Goal: Information Seeking & Learning: Learn about a topic

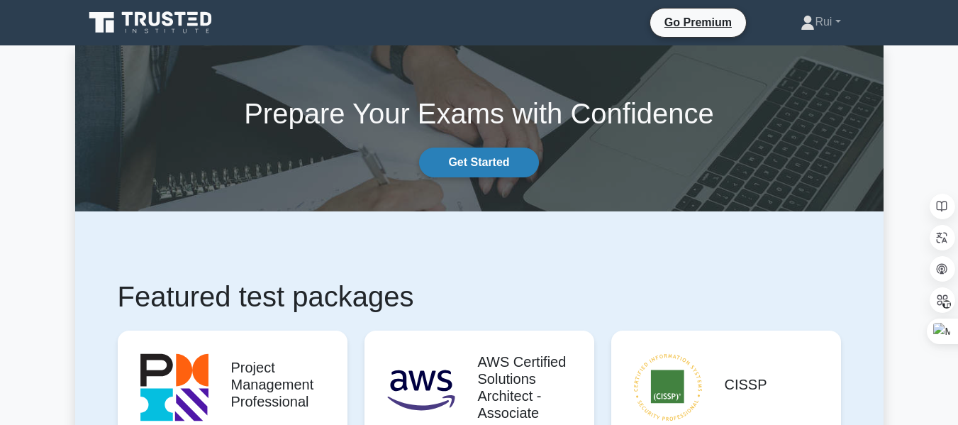
click at [481, 163] on link "Get Started" at bounding box center [478, 162] width 119 height 30
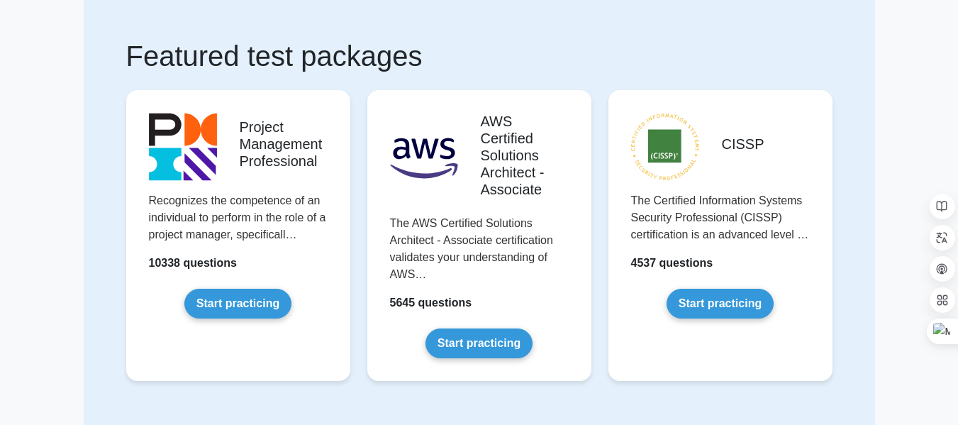
scroll to position [95, 0]
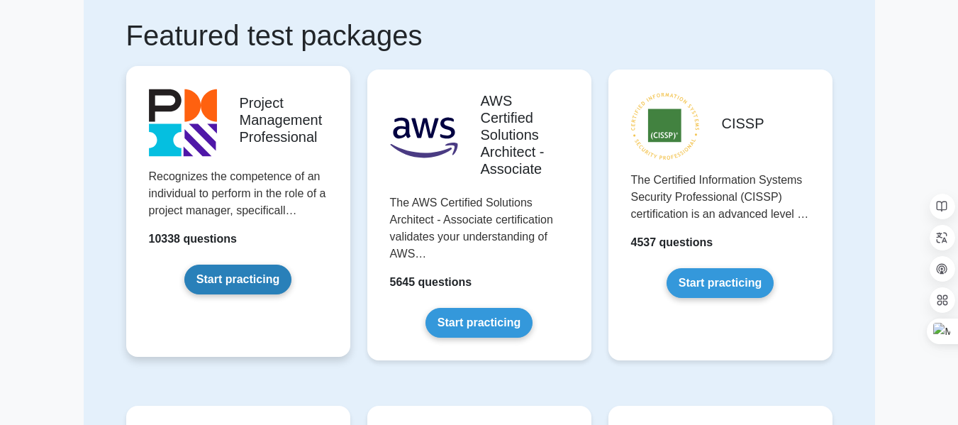
click at [240, 280] on link "Start practicing" at bounding box center [237, 279] width 107 height 30
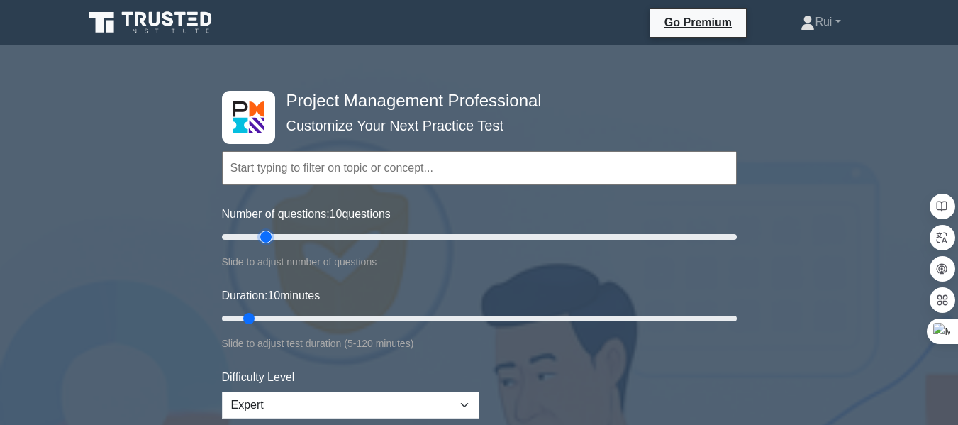
type input "20"
click at [265, 237] on input "Number of questions: 10 questions" at bounding box center [479, 236] width 515 height 17
type input "25"
click at [305, 315] on input "Duration: 10 minutes" at bounding box center [479, 318] width 515 height 17
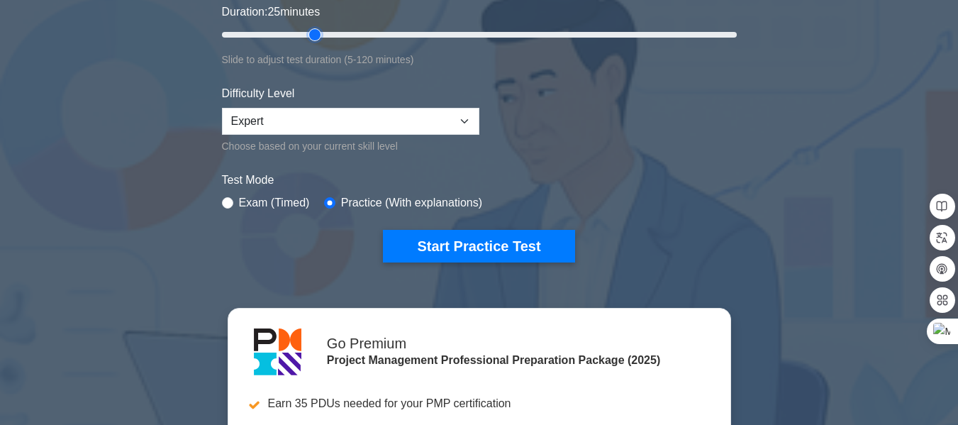
scroll to position [358, 0]
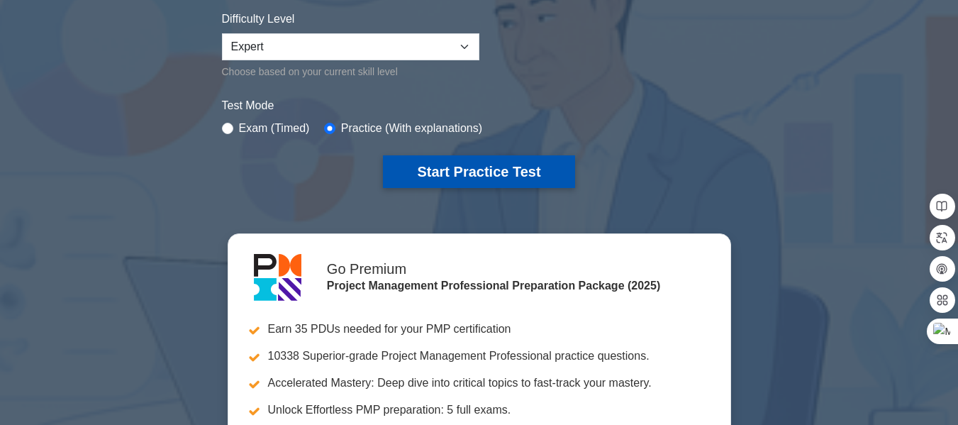
click at [491, 165] on button "Start Practice Test" at bounding box center [478, 171] width 191 height 33
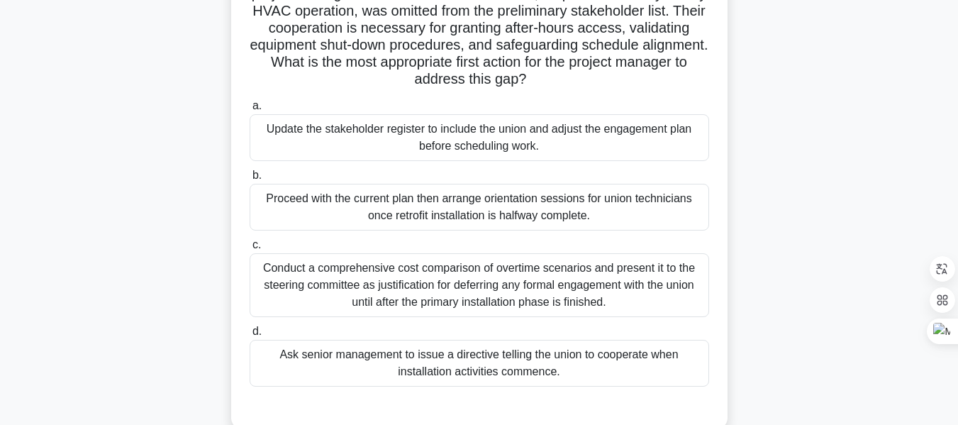
scroll to position [138, 0]
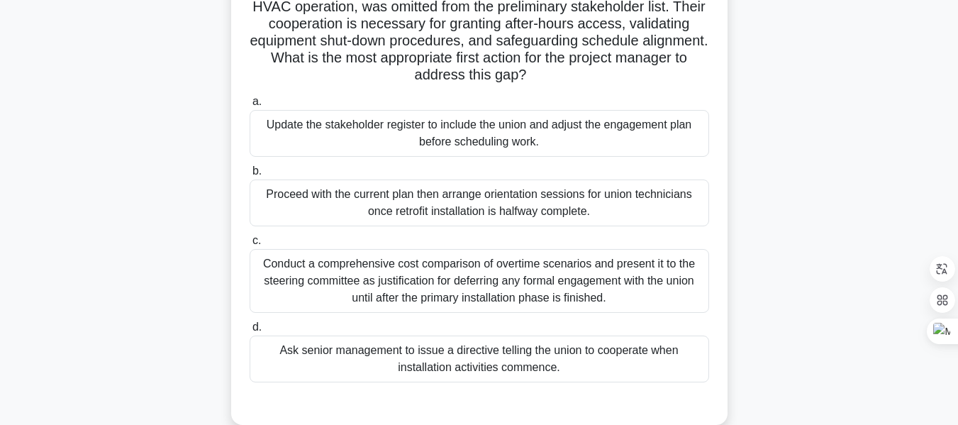
click at [482, 137] on div "Update the stakeholder register to include the union and adjust the engagement …" at bounding box center [479, 133] width 459 height 47
click at [250, 106] on input "a. Update the stakeholder register to include the union and adjust the engageme…" at bounding box center [250, 101] width 0 height 9
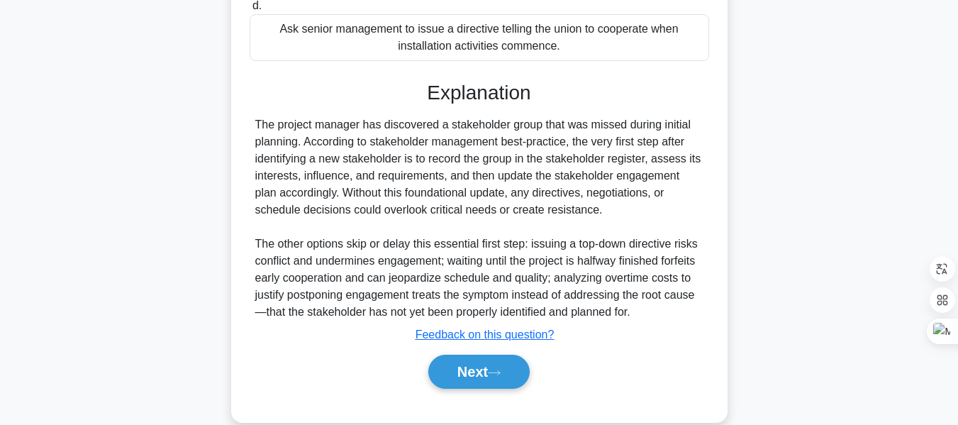
scroll to position [484, 0]
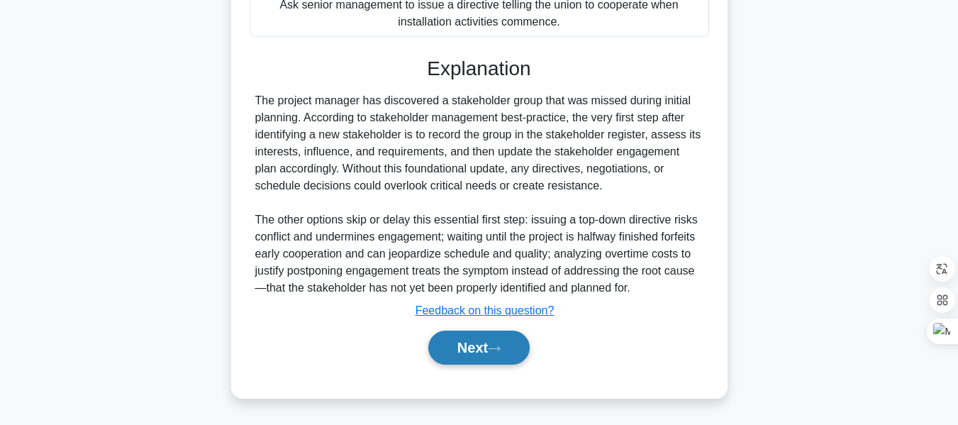
click at [483, 342] on button "Next" at bounding box center [478, 347] width 101 height 34
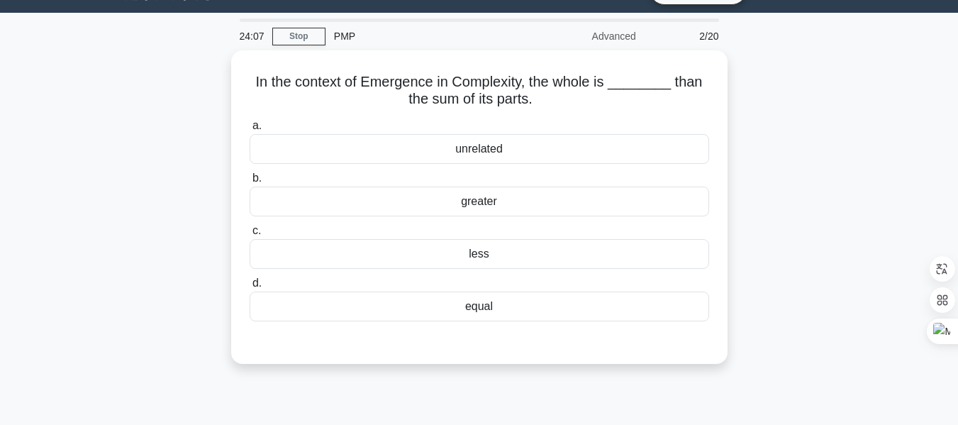
scroll to position [31, 0]
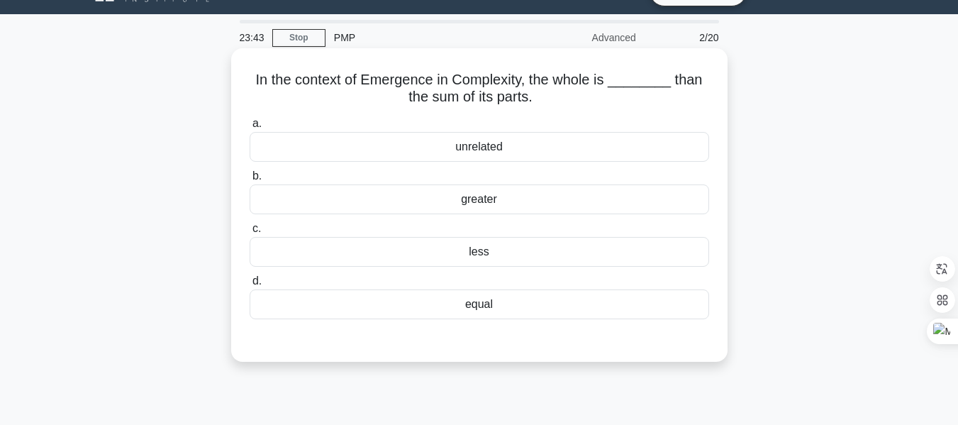
click at [465, 197] on div "greater" at bounding box center [479, 199] width 459 height 30
click at [250, 181] on input "b. greater" at bounding box center [250, 176] width 0 height 9
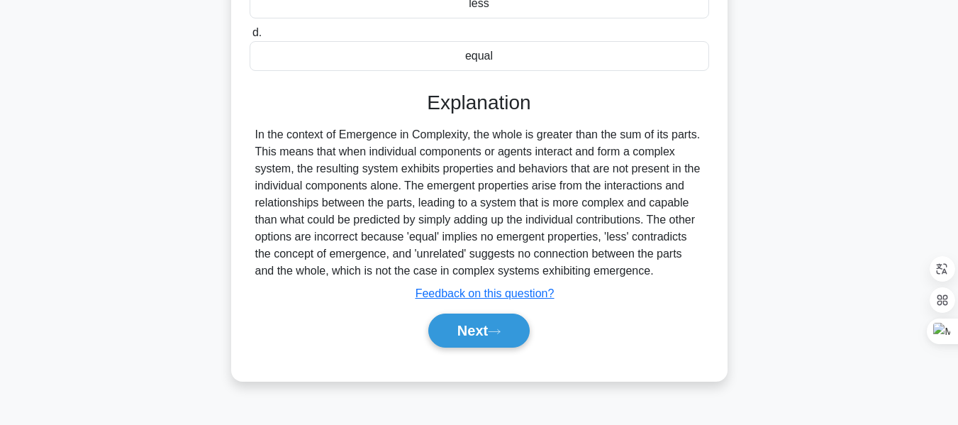
scroll to position [326, 0]
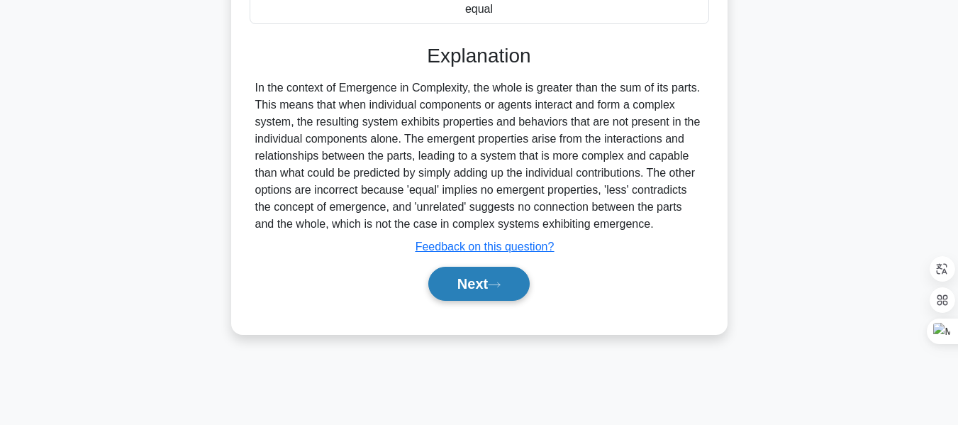
click at [483, 288] on button "Next" at bounding box center [478, 284] width 101 height 34
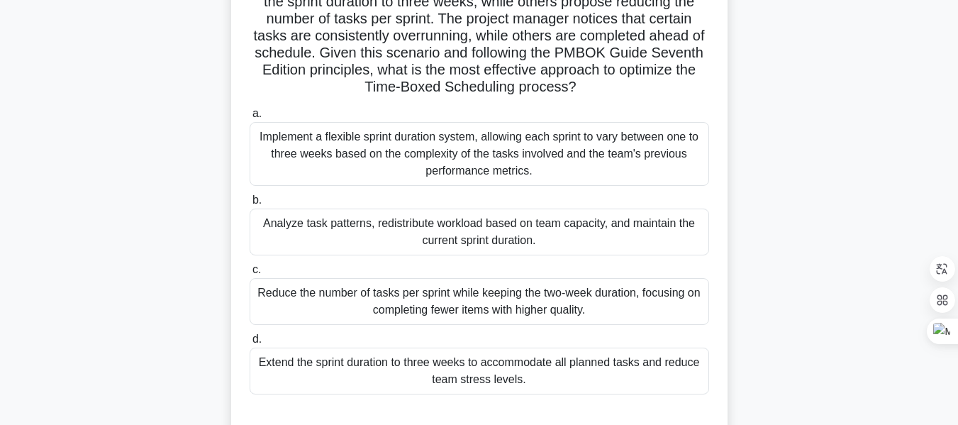
scroll to position [186, 0]
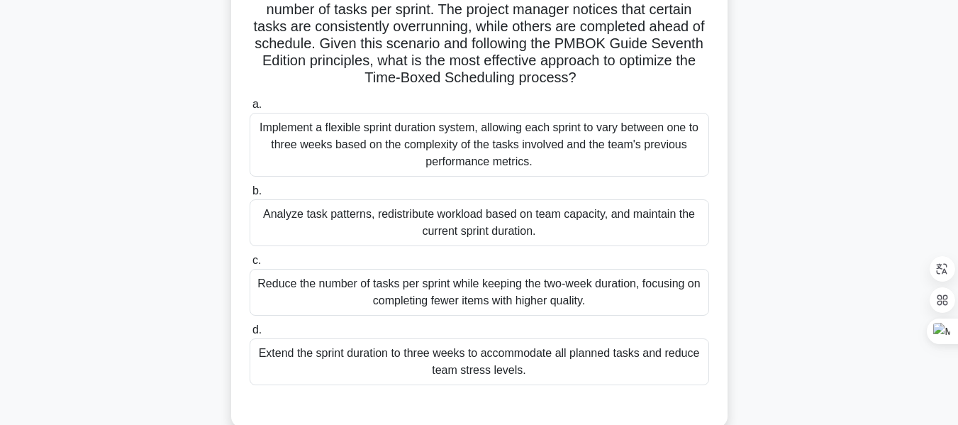
click at [580, 147] on div "Implement a flexible sprint duration system, allowing each sprint to vary betwe…" at bounding box center [479, 145] width 459 height 64
click at [250, 109] on input "a. Implement a flexible sprint duration system, allowing each sprint to vary be…" at bounding box center [250, 104] width 0 height 9
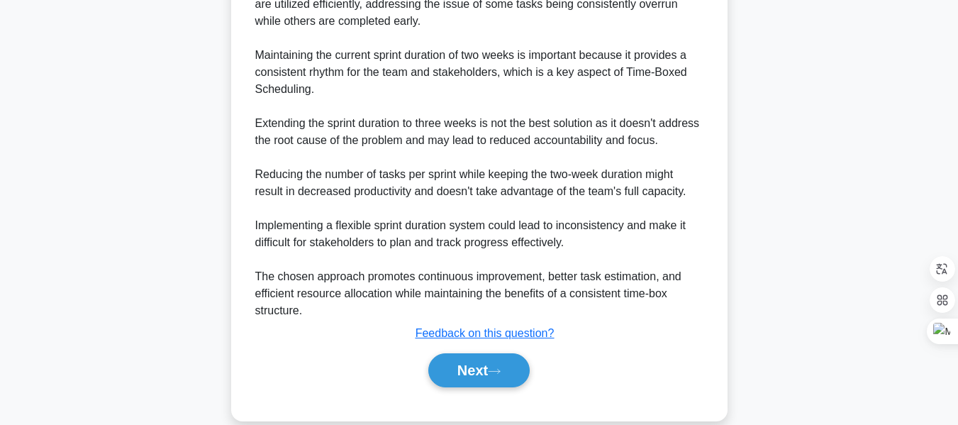
scroll to position [862, 0]
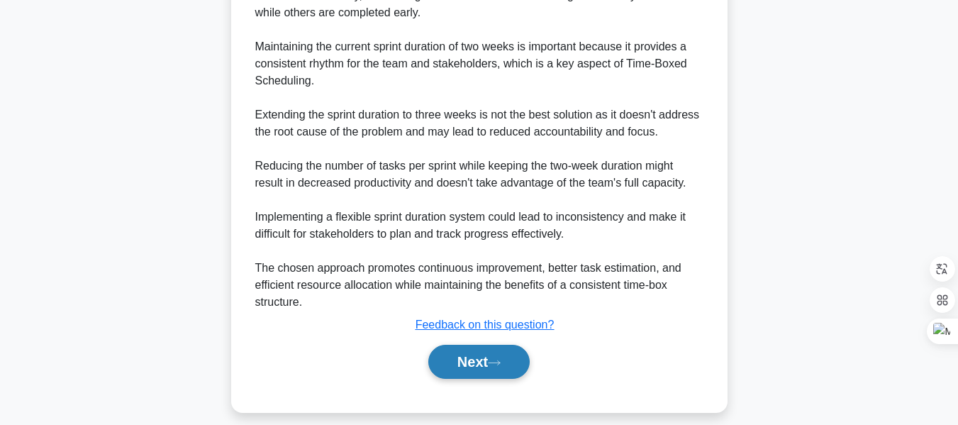
click at [489, 362] on button "Next" at bounding box center [478, 361] width 101 height 34
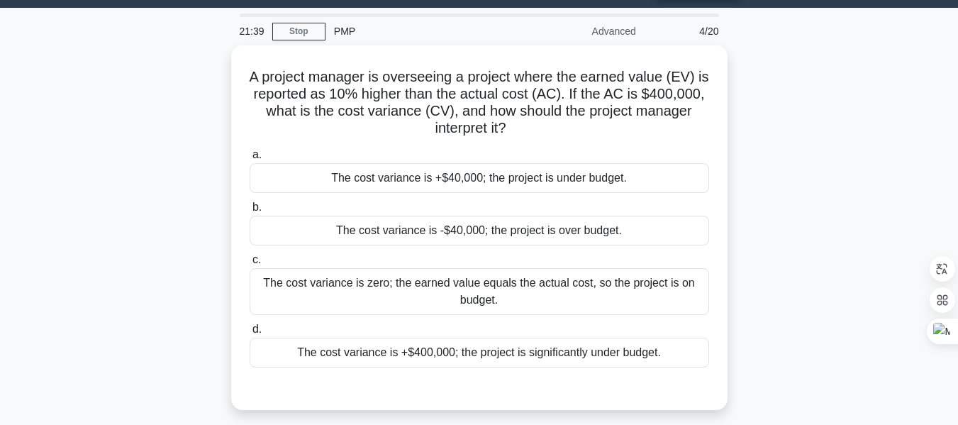
scroll to position [35, 0]
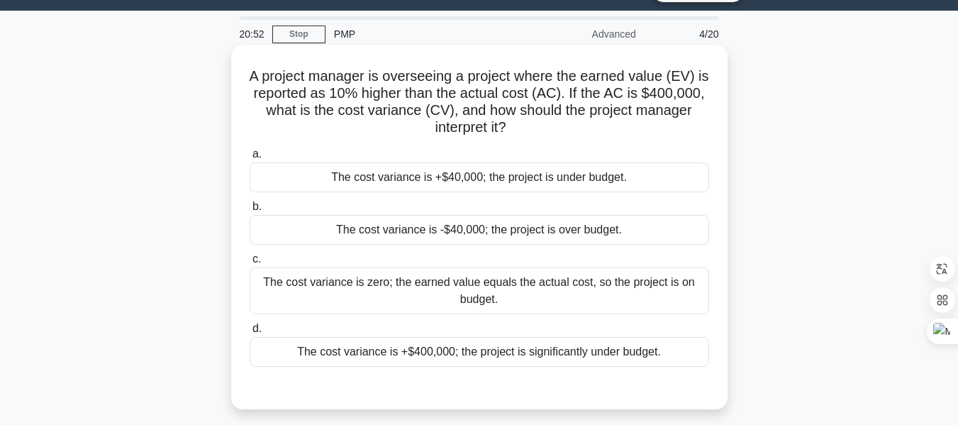
click at [509, 180] on div "The cost variance is +$40,000; the project is under budget." at bounding box center [479, 177] width 459 height 30
click at [250, 159] on input "a. The cost variance is +$40,000; the project is under budget." at bounding box center [250, 154] width 0 height 9
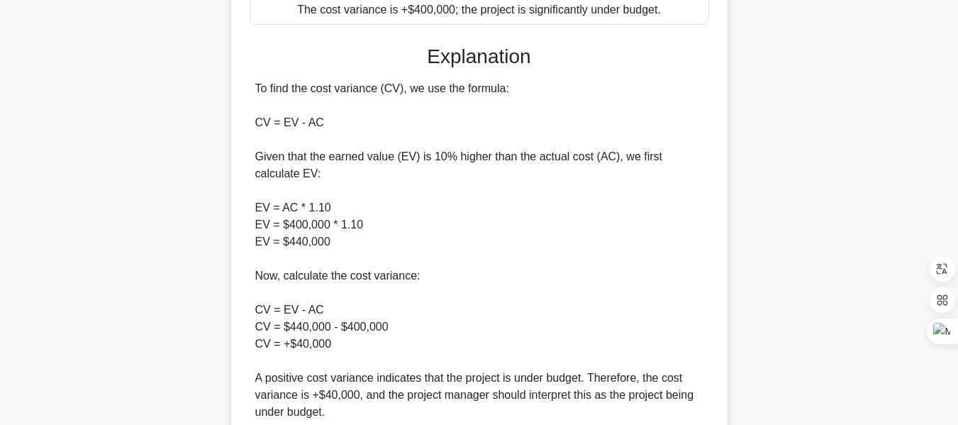
scroll to position [476, 0]
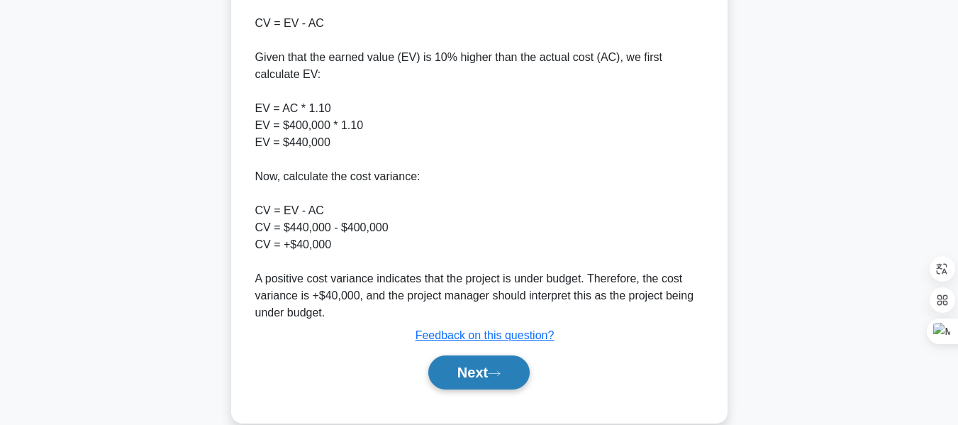
click at [461, 366] on button "Next" at bounding box center [478, 372] width 101 height 34
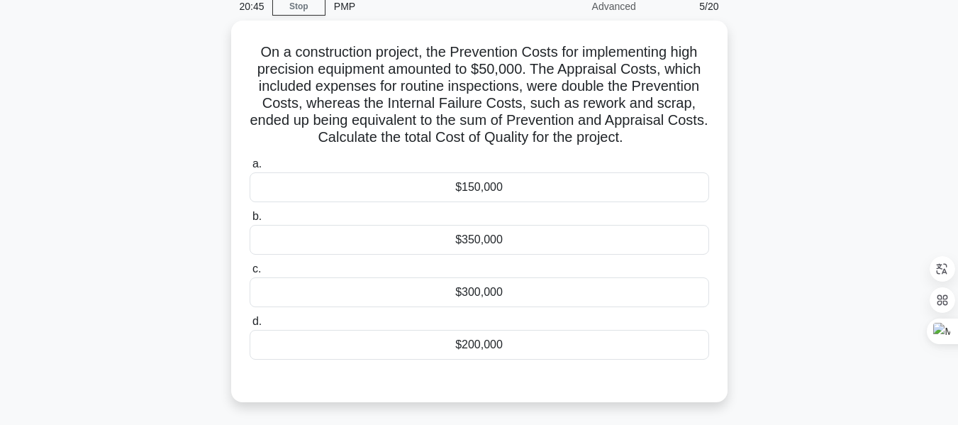
scroll to position [55, 0]
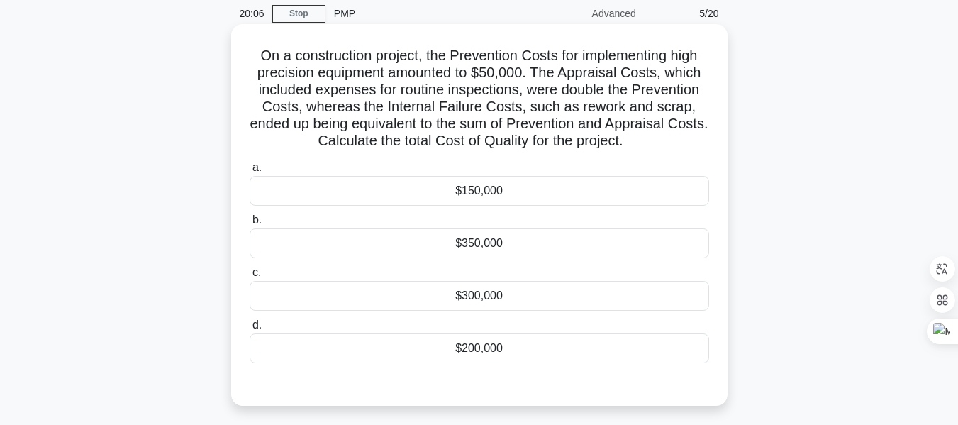
click at [517, 297] on div "$300,000" at bounding box center [479, 296] width 459 height 30
click at [250, 277] on input "c. $300,000" at bounding box center [250, 272] width 0 height 9
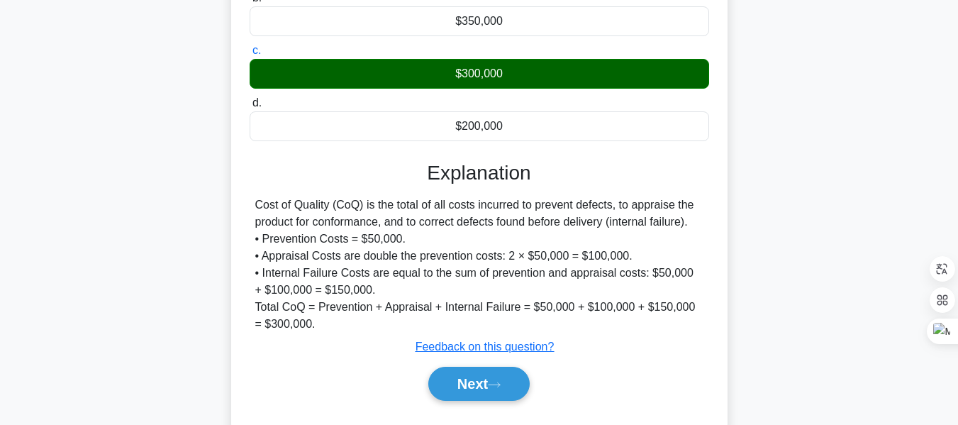
scroll to position [285, 0]
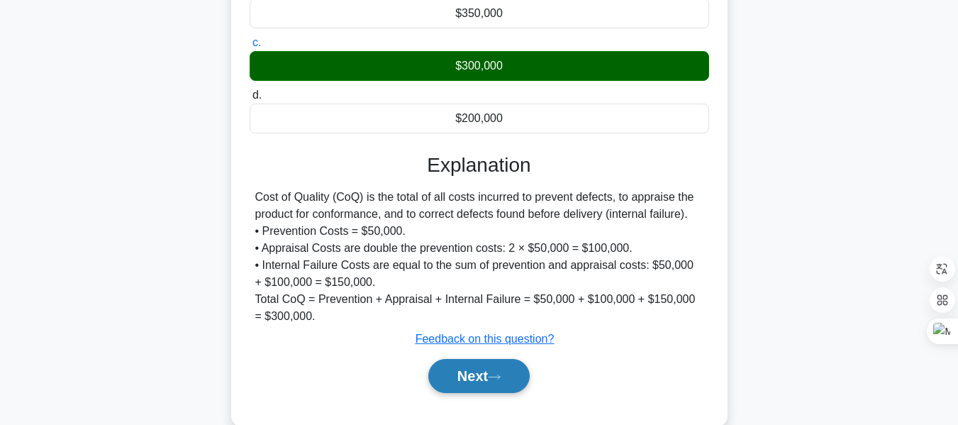
click at [500, 381] on icon at bounding box center [494, 377] width 13 height 8
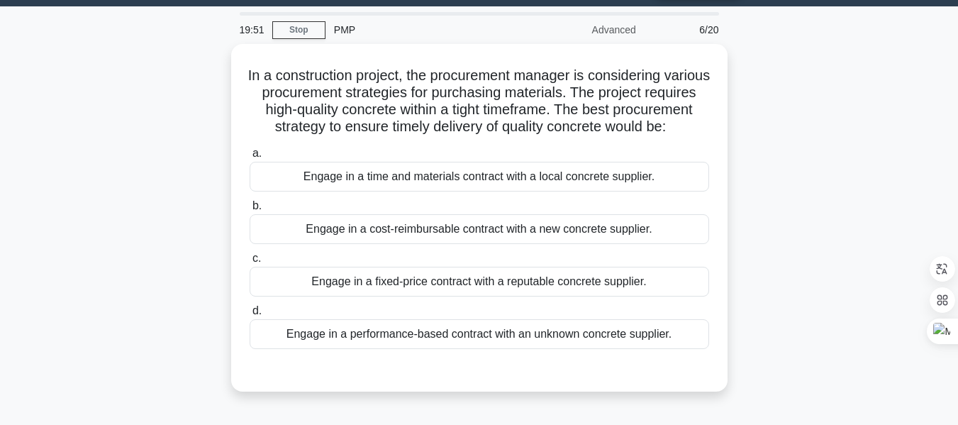
scroll to position [49, 0]
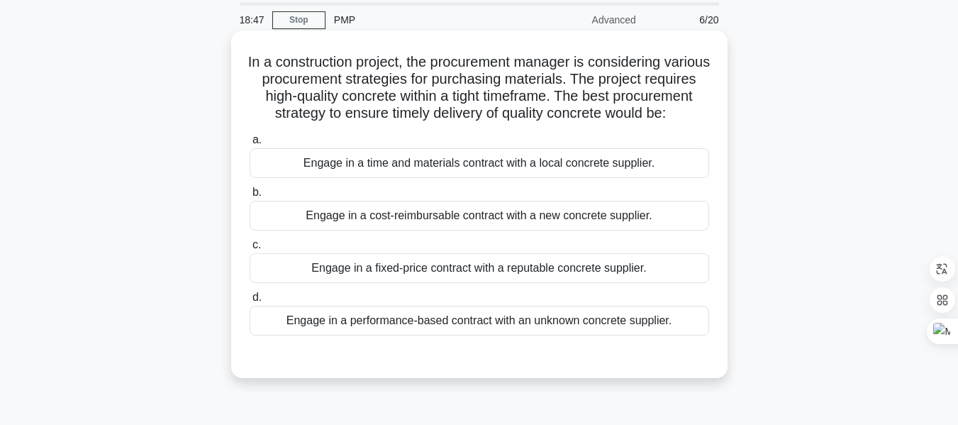
click at [531, 283] on div "Engage in a fixed-price contract with a reputable concrete supplier." at bounding box center [479, 268] width 459 height 30
click at [250, 250] on input "c. Engage in a fixed-price contract with a reputable concrete supplier." at bounding box center [250, 244] width 0 height 9
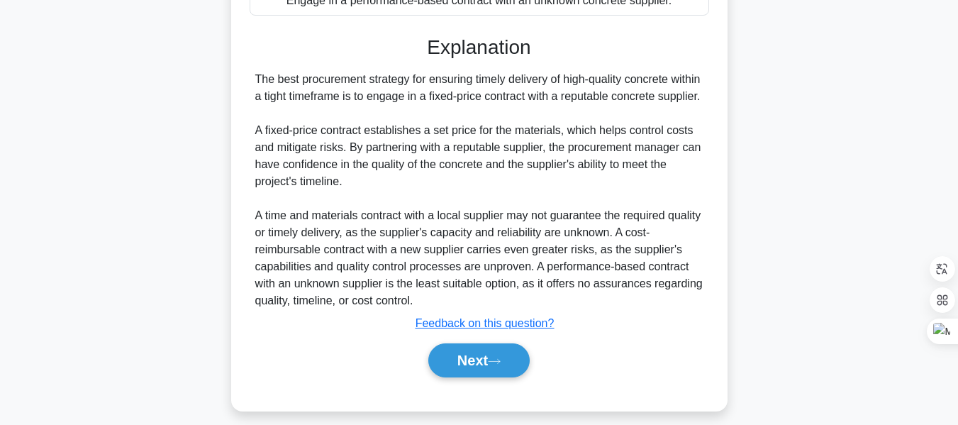
scroll to position [416, 0]
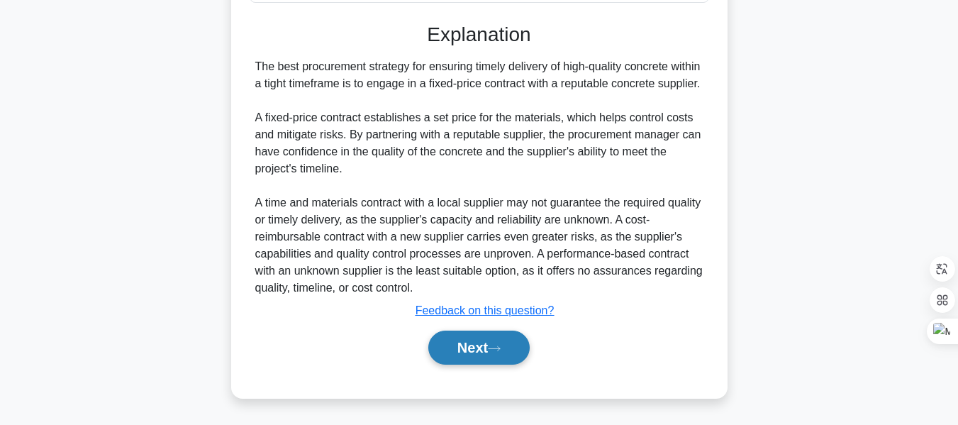
click at [489, 342] on button "Next" at bounding box center [478, 347] width 101 height 34
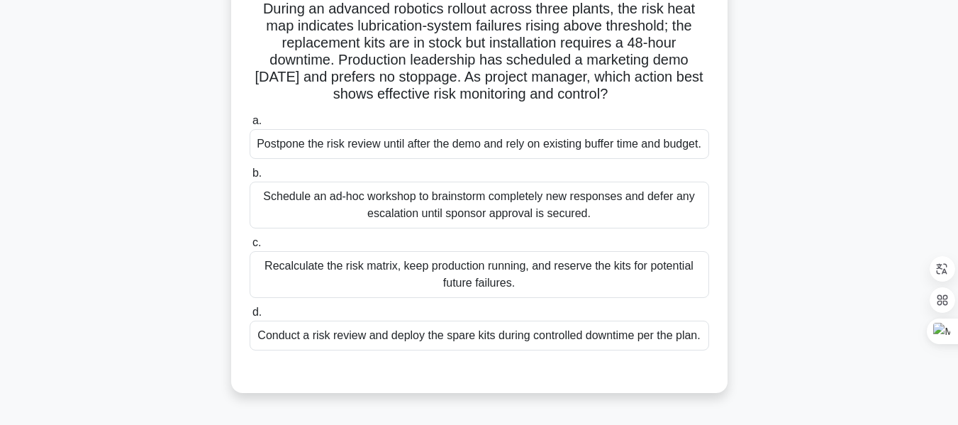
scroll to position [107, 0]
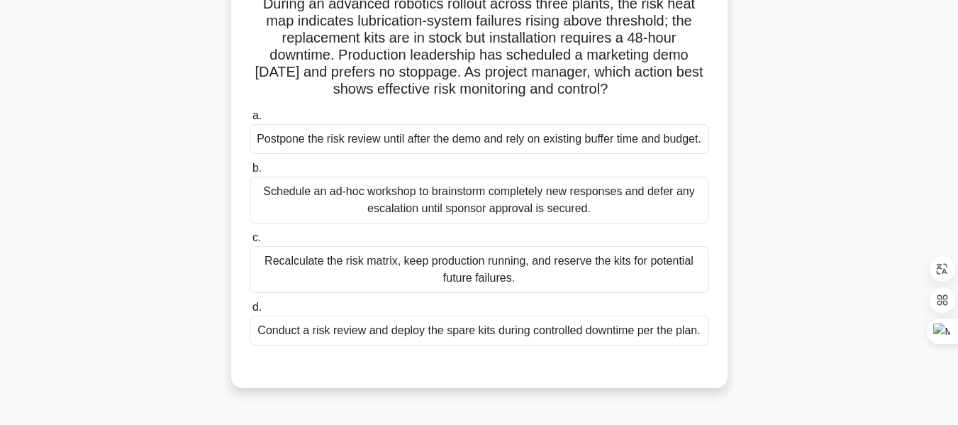
click at [554, 345] on div "Conduct a risk review and deploy the spare kits during controlled downtime per …" at bounding box center [479, 330] width 459 height 30
click at [250, 312] on input "d. Conduct a risk review and deploy the spare kits during controlled downtime p…" at bounding box center [250, 307] width 0 height 9
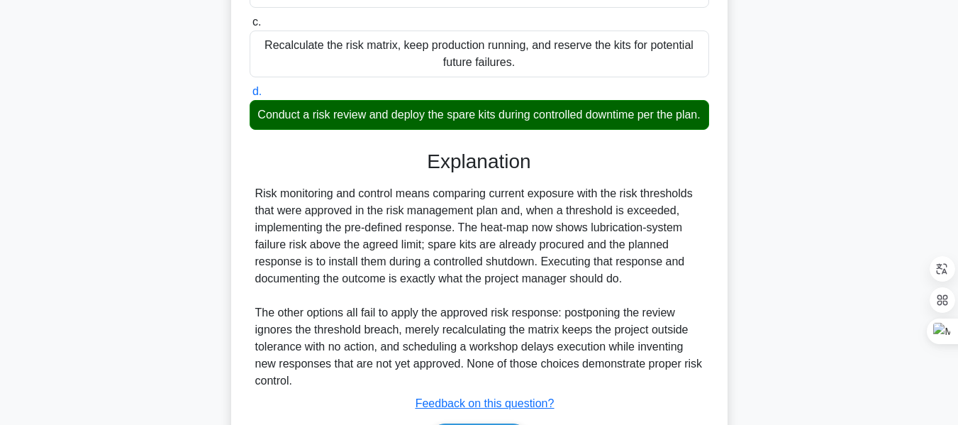
scroll to position [450, 0]
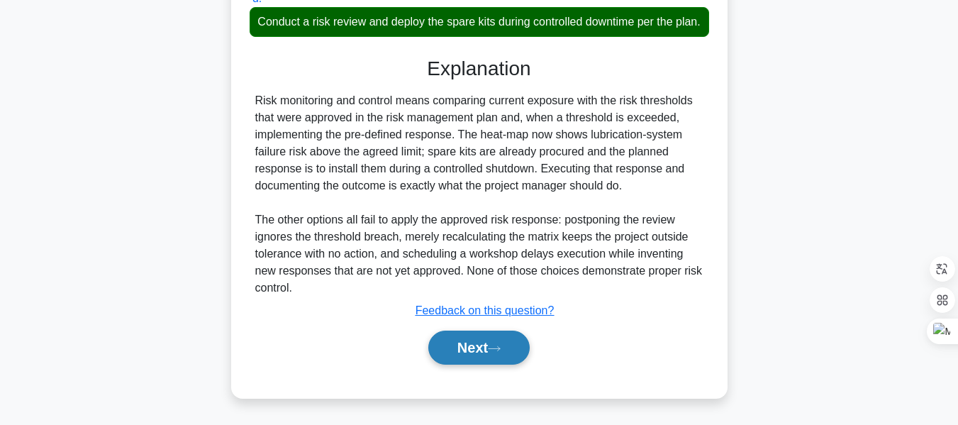
click at [495, 347] on icon at bounding box center [494, 348] width 13 height 8
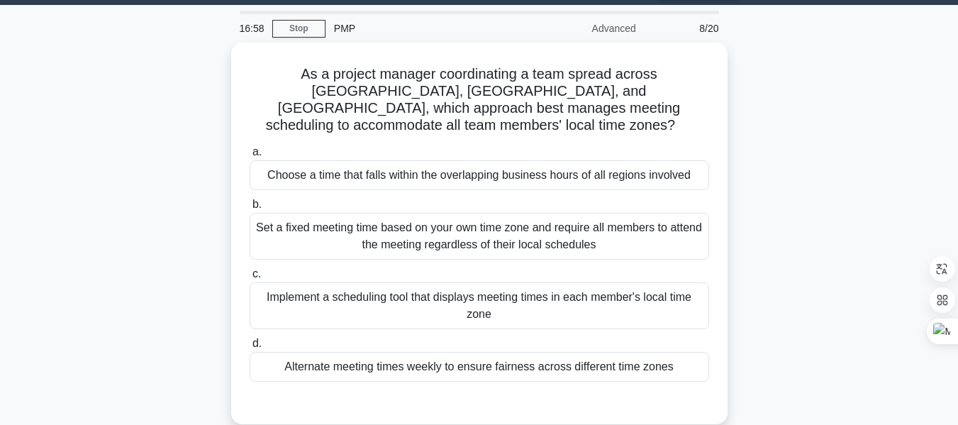
scroll to position [43, 0]
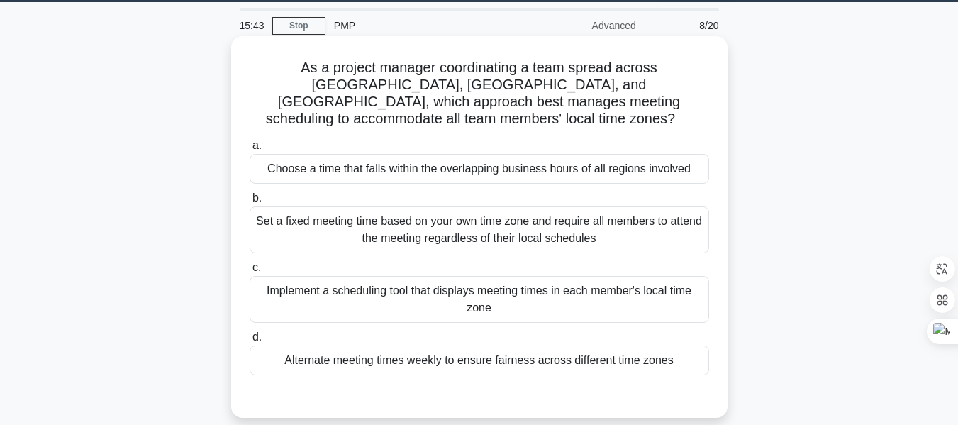
click at [452, 154] on div "Choose a time that falls within the overlapping business hours of all regions i…" at bounding box center [479, 169] width 459 height 30
click at [250, 150] on input "a. Choose a time that falls within the overlapping business hours of all region…" at bounding box center [250, 145] width 0 height 9
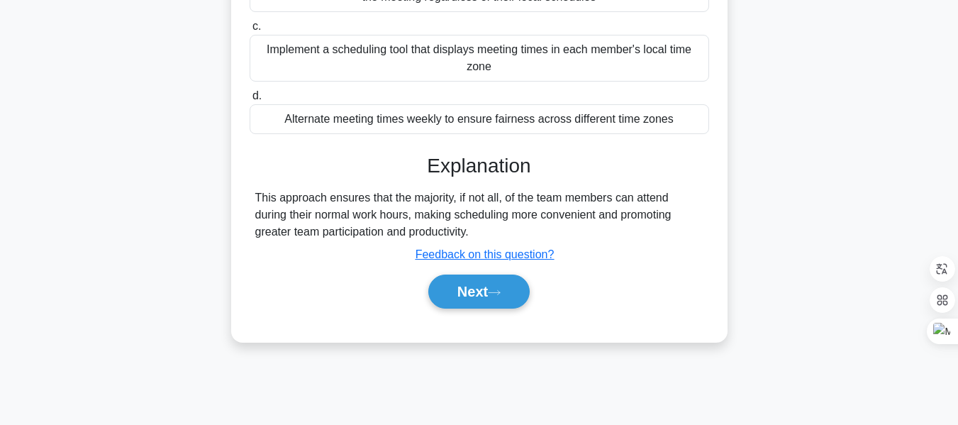
scroll to position [330, 0]
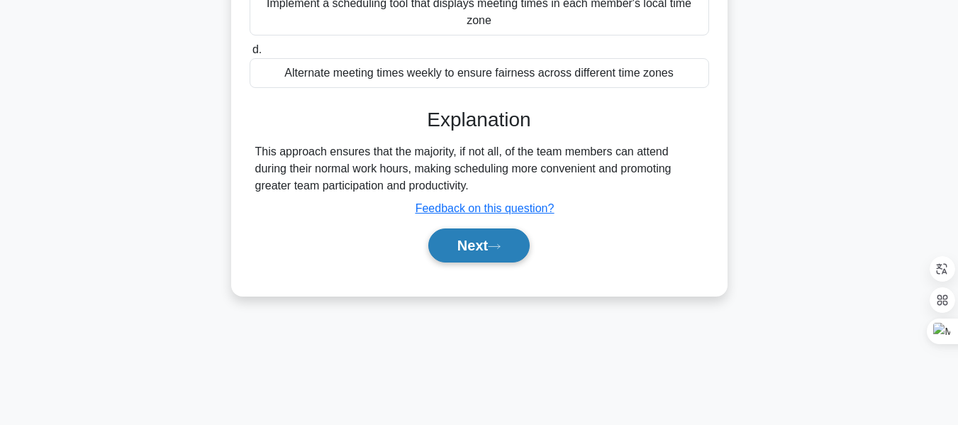
click at [504, 228] on button "Next" at bounding box center [478, 245] width 101 height 34
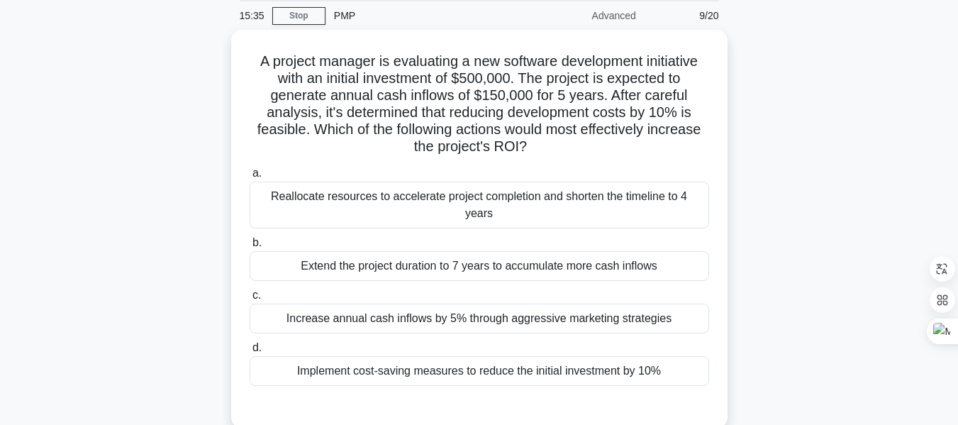
scroll to position [50, 0]
click at [564, 355] on div "Implement cost-saving measures to reduce the initial investment by 10%" at bounding box center [479, 370] width 459 height 30
click at [250, 352] on input "d. Implement cost-saving measures to reduce the initial investment by 10%" at bounding box center [250, 346] width 0 height 9
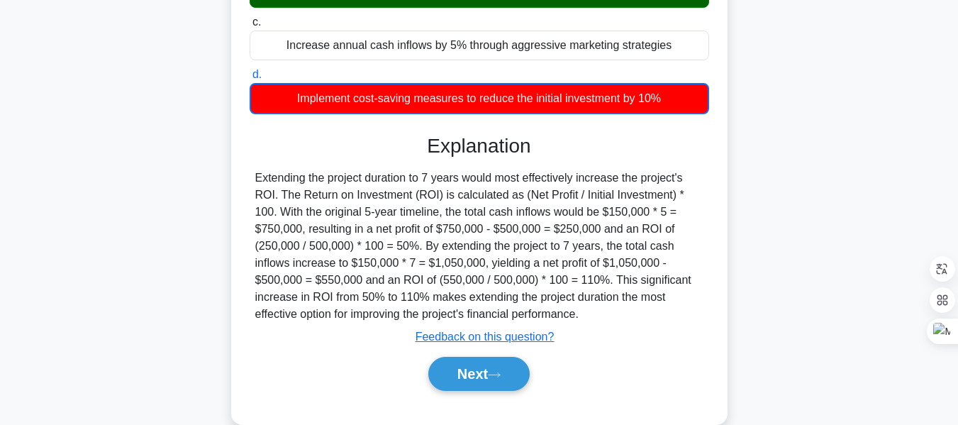
scroll to position [341, 0]
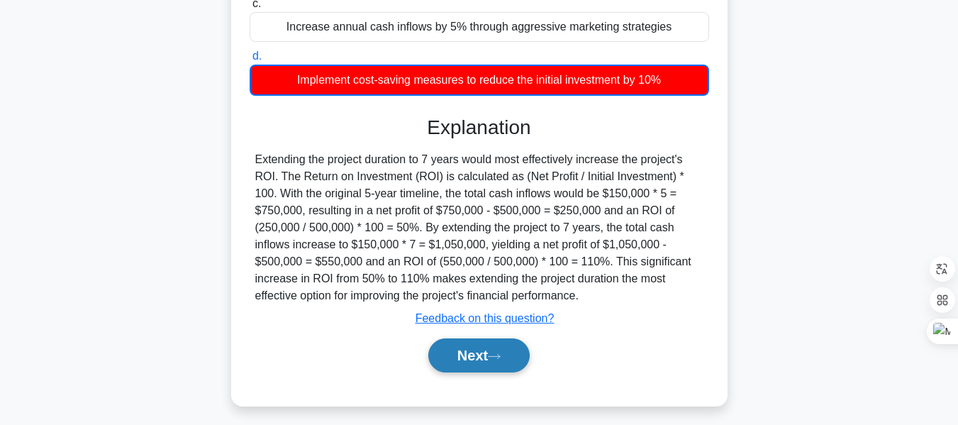
click at [483, 338] on button "Next" at bounding box center [478, 355] width 101 height 34
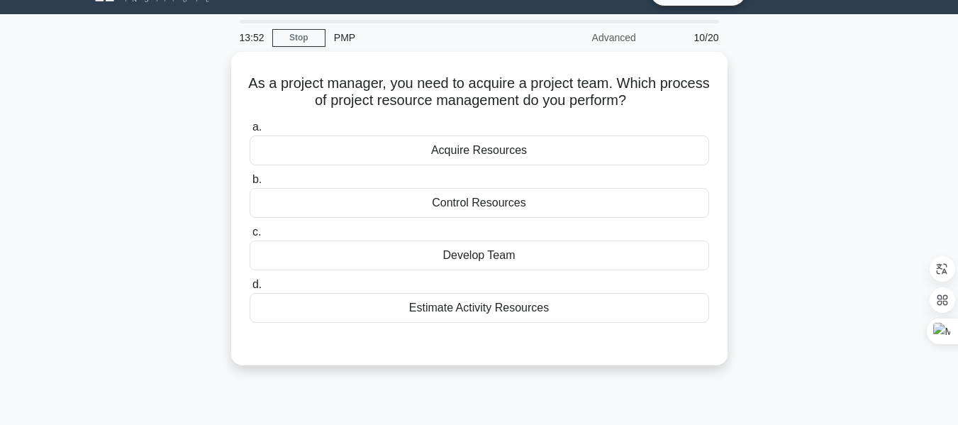
scroll to position [33, 0]
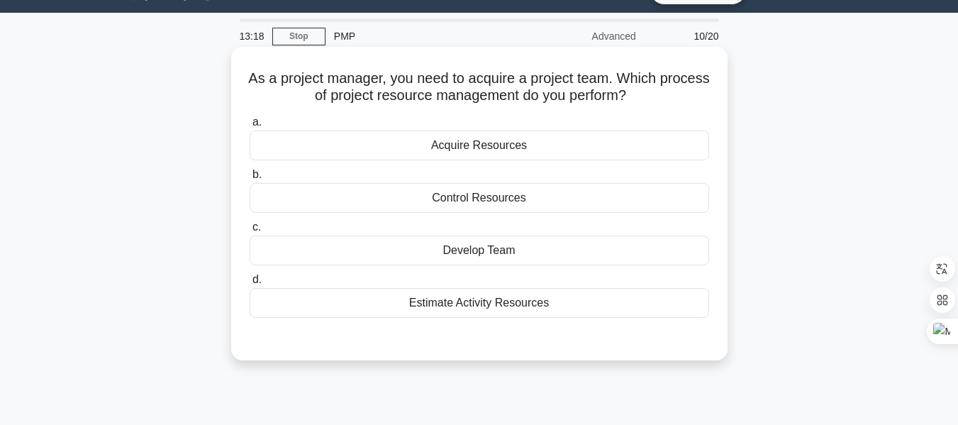
click at [501, 145] on div "Acquire Resources" at bounding box center [479, 145] width 459 height 30
click at [250, 127] on input "a. Acquire Resources" at bounding box center [250, 122] width 0 height 9
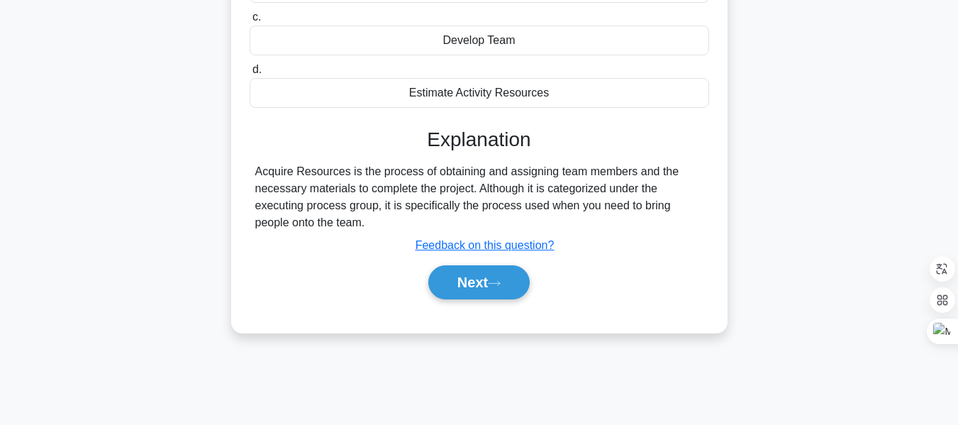
scroll to position [341, 0]
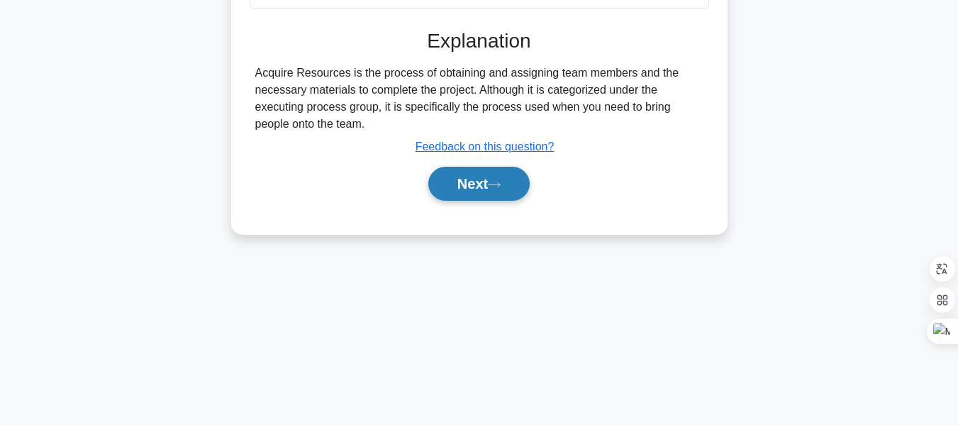
click at [491, 181] on button "Next" at bounding box center [478, 184] width 101 height 34
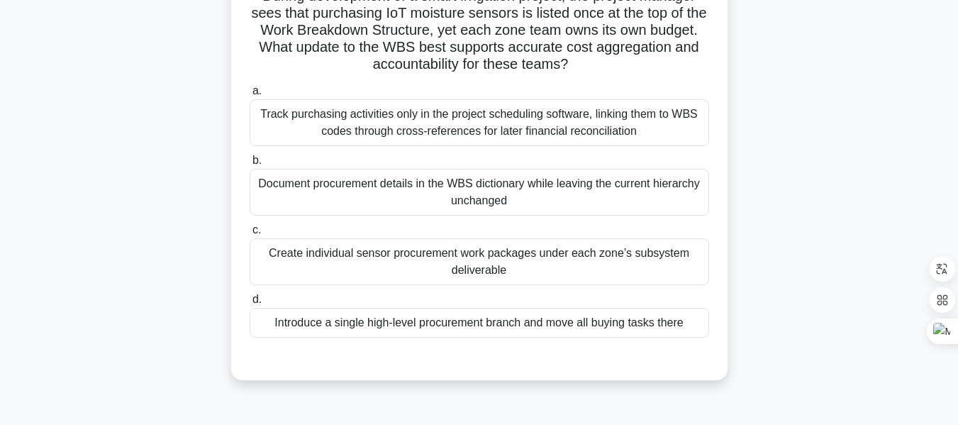
scroll to position [61, 0]
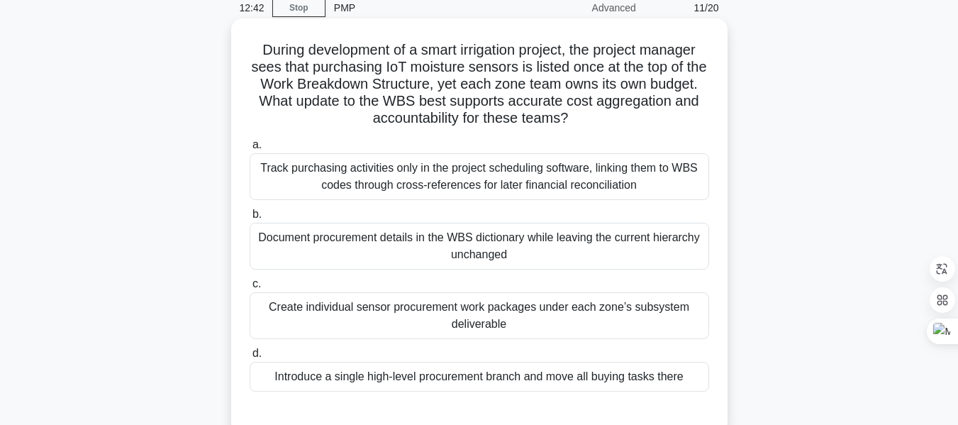
click at [495, 316] on div "Create individual sensor procurement work packages under each zone’s subsystem …" at bounding box center [479, 315] width 459 height 47
click at [250, 288] on input "c. Create individual sensor procurement work packages under each zone’s subsyst…" at bounding box center [250, 283] width 0 height 9
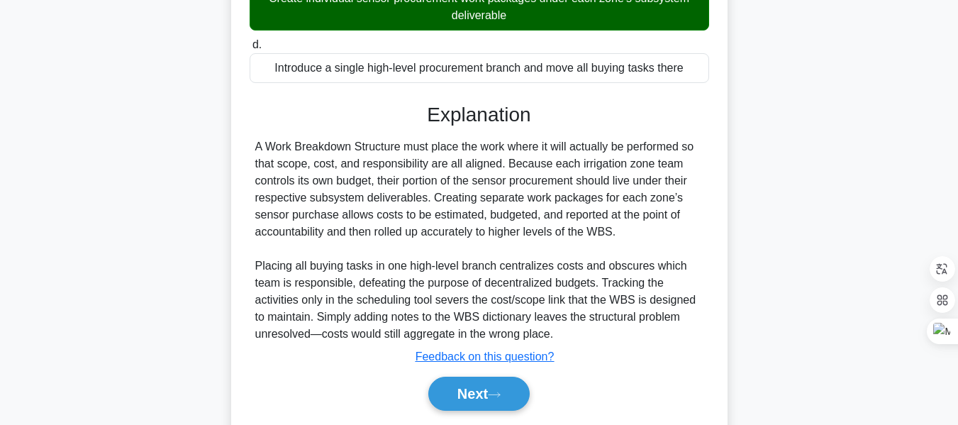
scroll to position [416, 0]
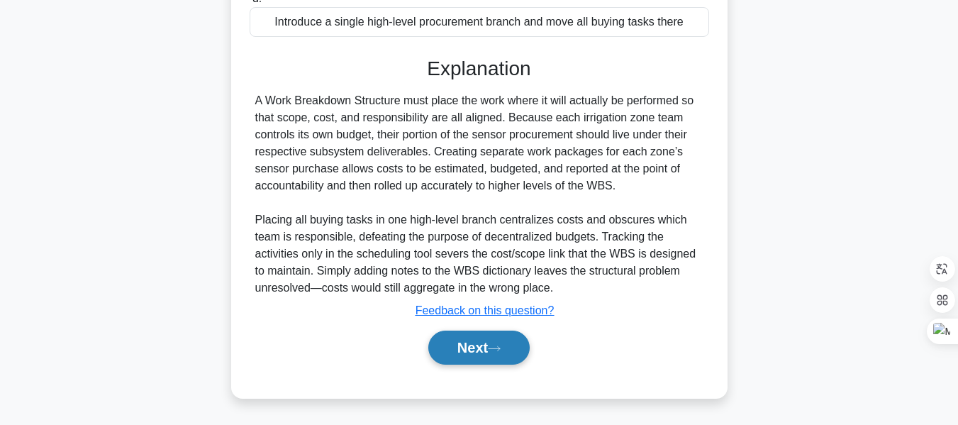
click at [480, 345] on button "Next" at bounding box center [478, 347] width 101 height 34
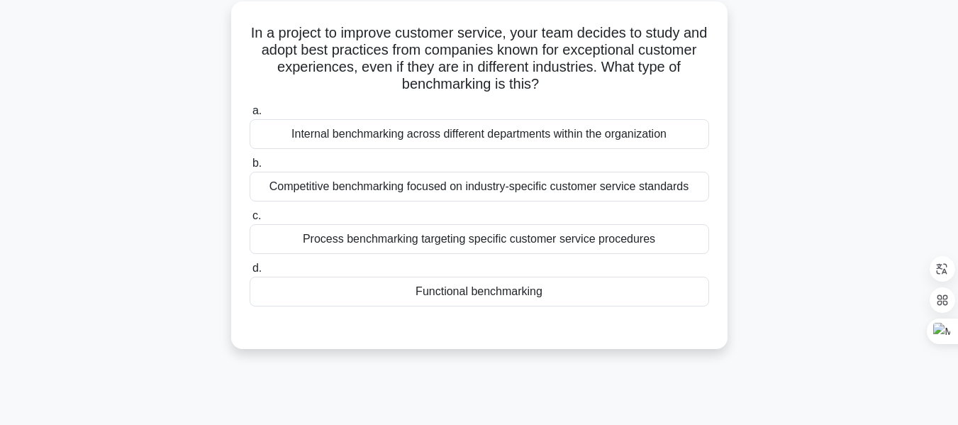
scroll to position [71, 0]
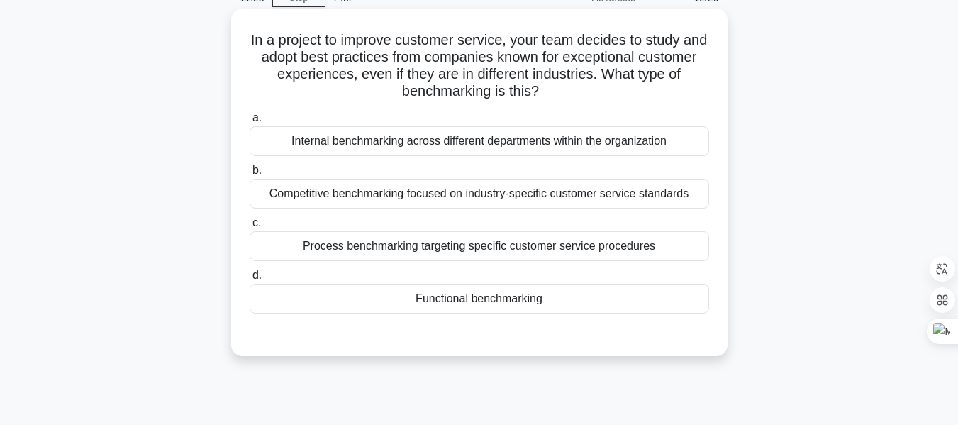
click at [551, 250] on div "Process benchmarking targeting specific customer service procedures" at bounding box center [479, 246] width 459 height 30
click at [250, 228] on input "c. Process benchmarking targeting specific customer service procedures" at bounding box center [250, 222] width 0 height 9
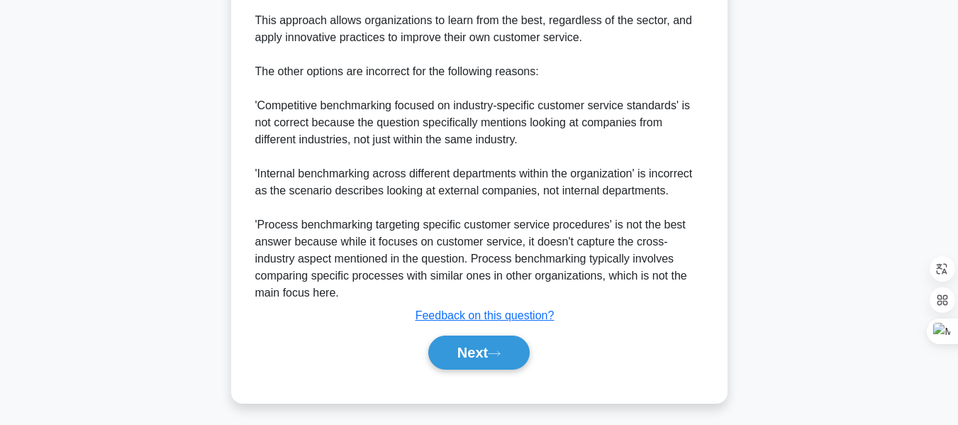
scroll to position [571, 0]
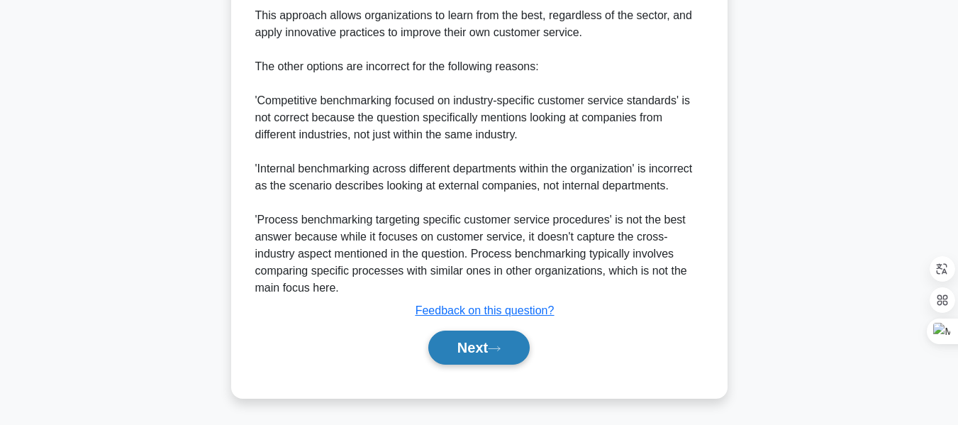
click at [500, 347] on icon at bounding box center [494, 348] width 13 height 8
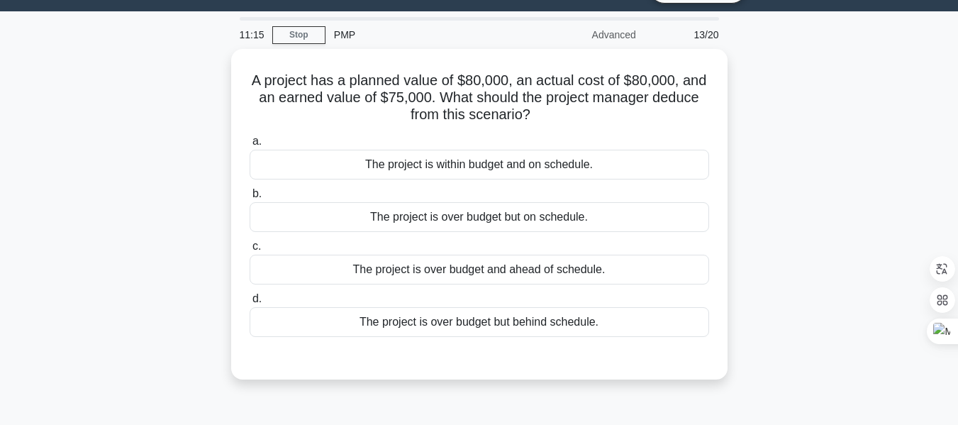
scroll to position [35, 0]
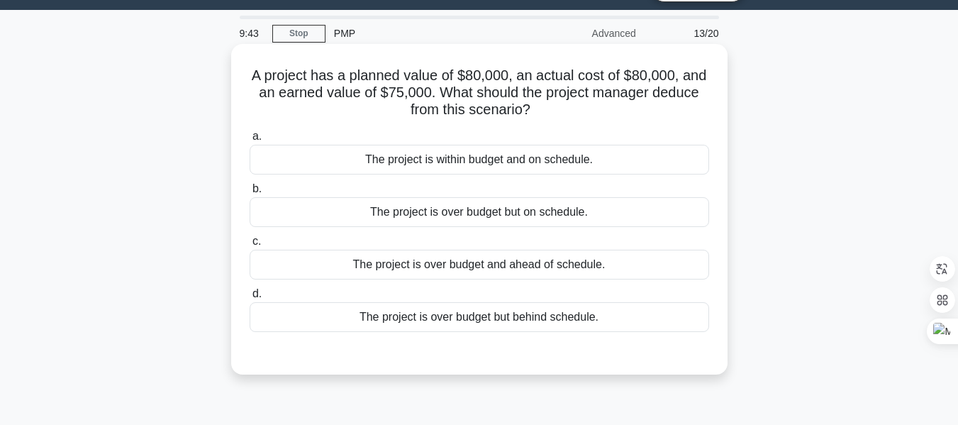
click at [488, 159] on div "The project is within budget and on schedule." at bounding box center [479, 160] width 459 height 30
click at [250, 141] on input "a. The project is within budget and on schedule." at bounding box center [250, 136] width 0 height 9
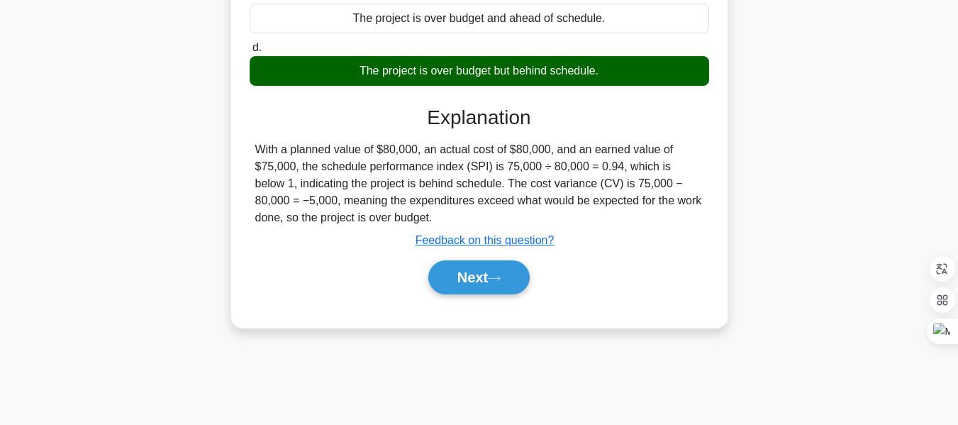
scroll to position [288, 0]
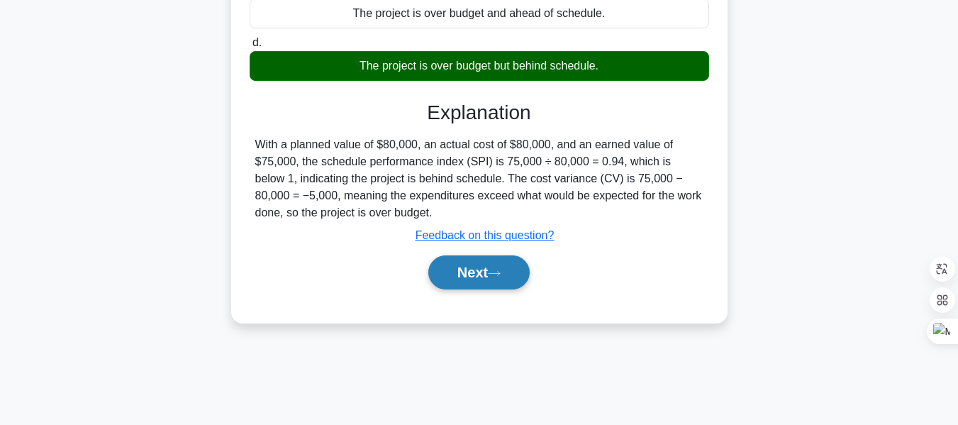
click at [472, 271] on button "Next" at bounding box center [478, 272] width 101 height 34
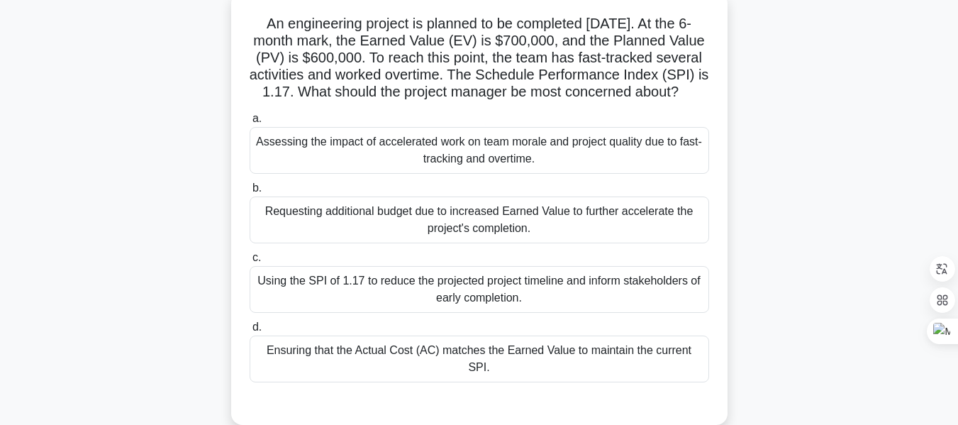
scroll to position [89, 0]
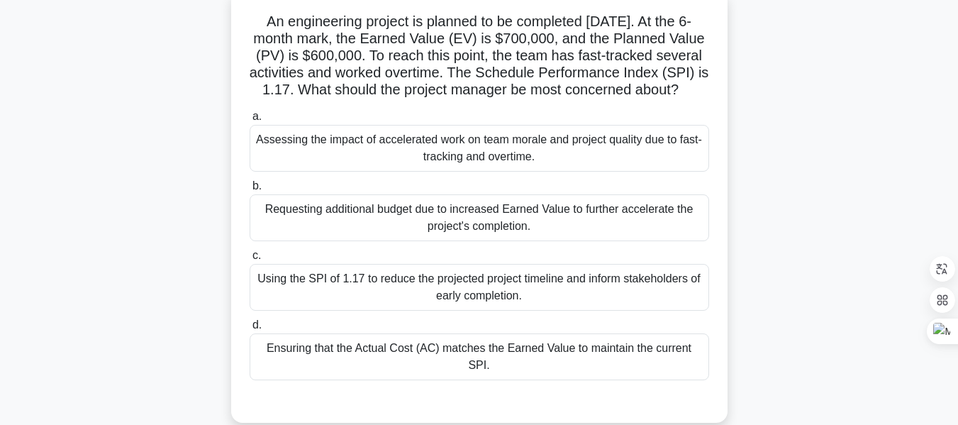
click at [502, 169] on div "Assessing the impact of accelerated work on team morale and project quality due…" at bounding box center [479, 148] width 459 height 47
click at [250, 121] on input "a. Assessing the impact of accelerated work on team morale and project quality …" at bounding box center [250, 116] width 0 height 9
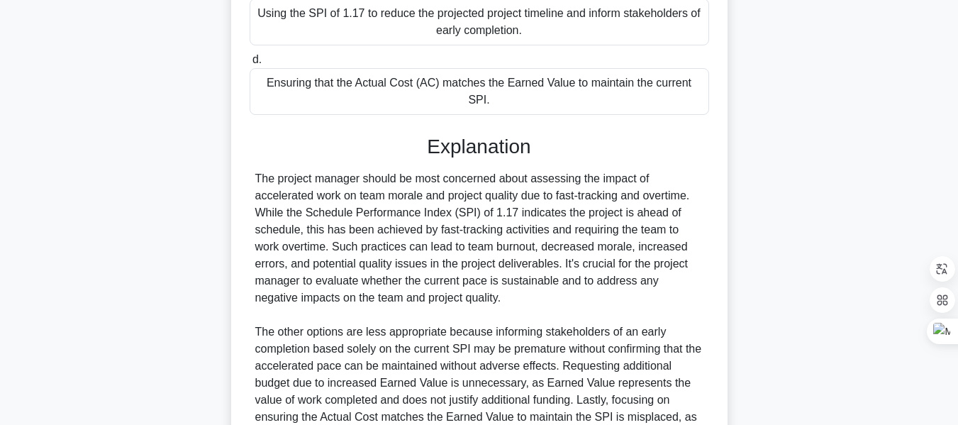
scroll to position [518, 0]
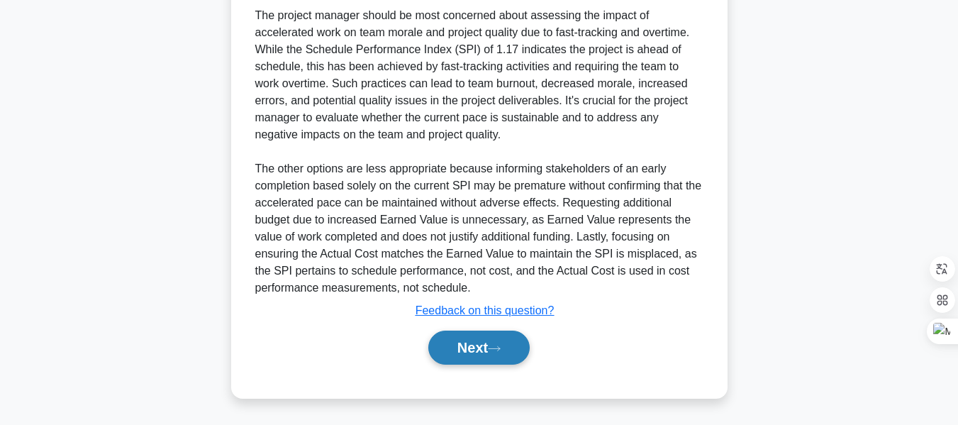
click at [464, 337] on button "Next" at bounding box center [478, 347] width 101 height 34
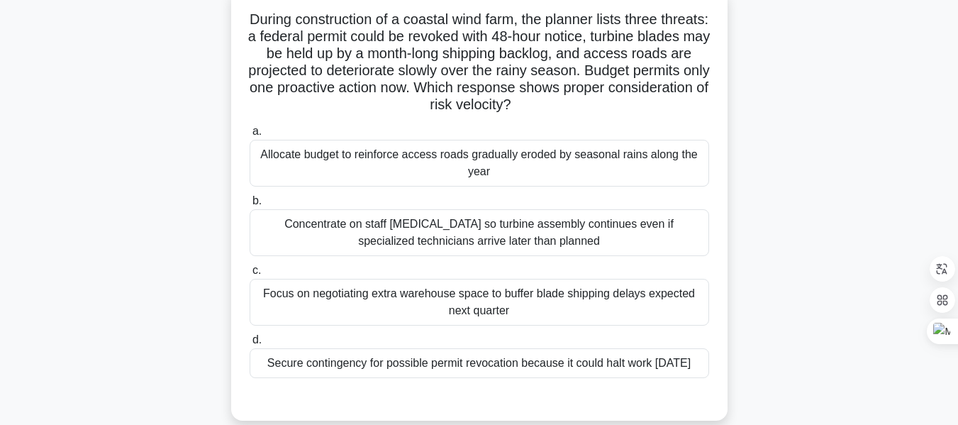
scroll to position [94, 0]
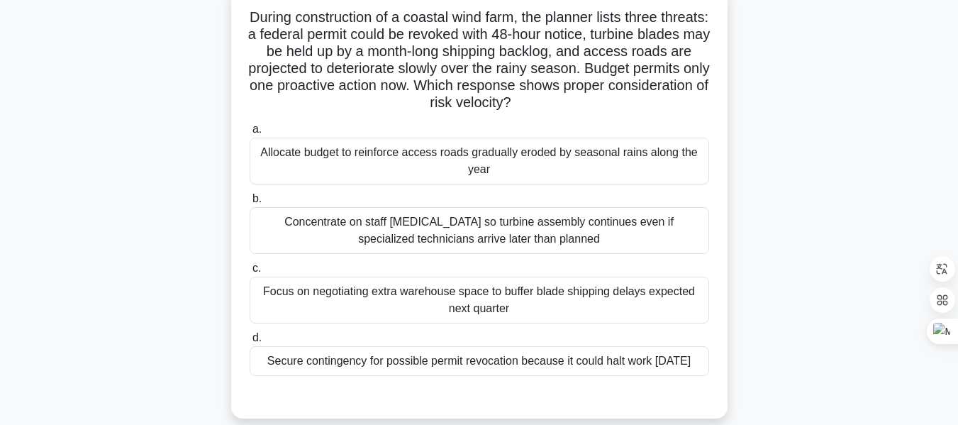
click at [473, 363] on div "Secure contingency for possible permit revocation because it could halt work wi…" at bounding box center [479, 361] width 459 height 30
click at [250, 342] on input "d. Secure contingency for possible permit revocation because it could halt work…" at bounding box center [250, 337] width 0 height 9
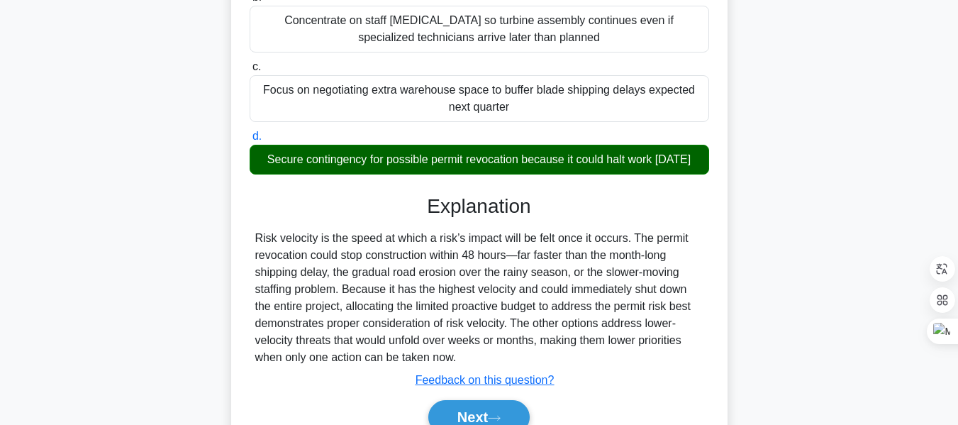
scroll to position [382, 0]
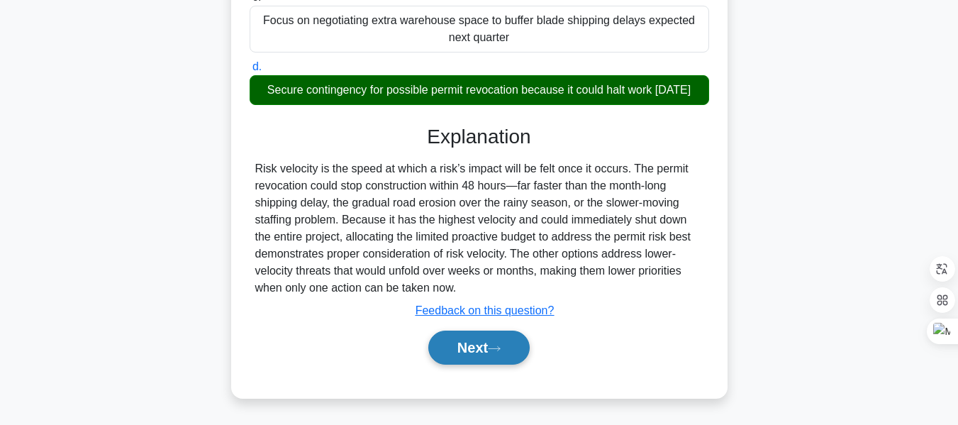
click at [478, 344] on button "Next" at bounding box center [478, 347] width 101 height 34
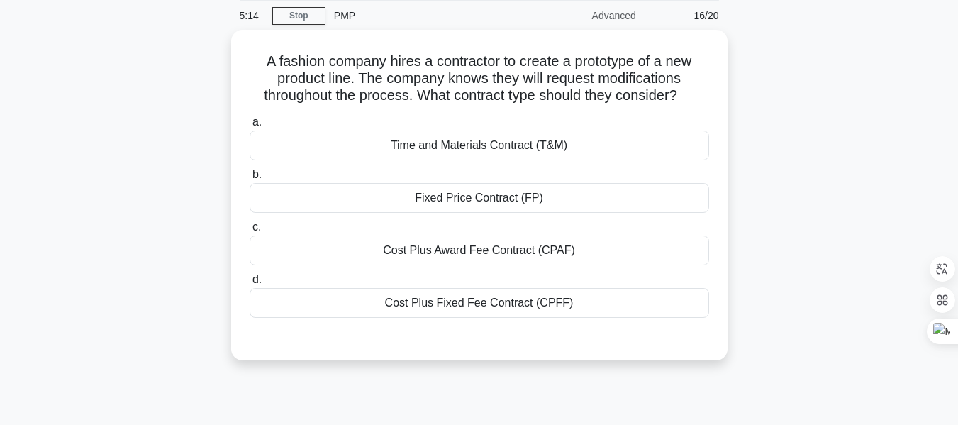
scroll to position [27, 0]
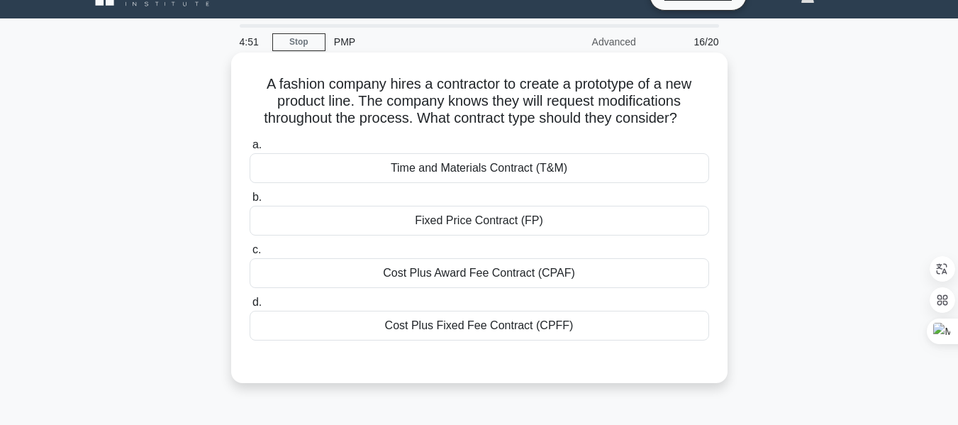
click at [513, 171] on div "Time and Materials Contract (T&M)" at bounding box center [479, 168] width 459 height 30
click at [250, 150] on input "a. Time and Materials Contract (T&M)" at bounding box center [250, 144] width 0 height 9
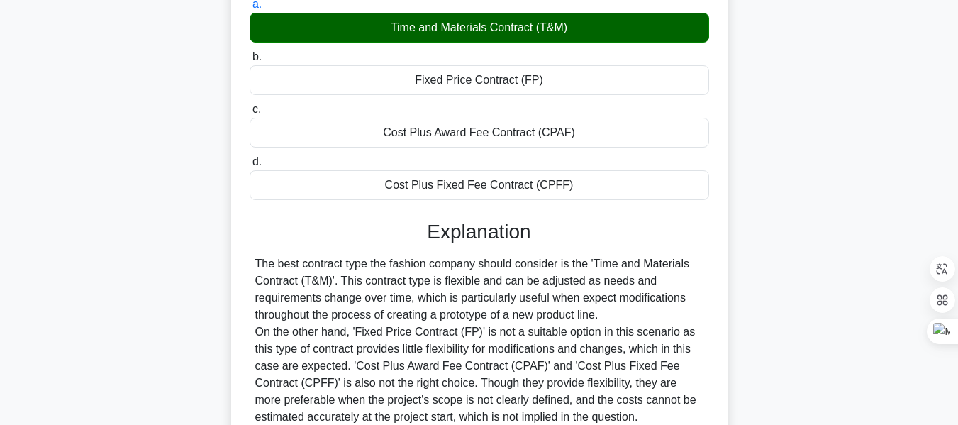
scroll to position [341, 0]
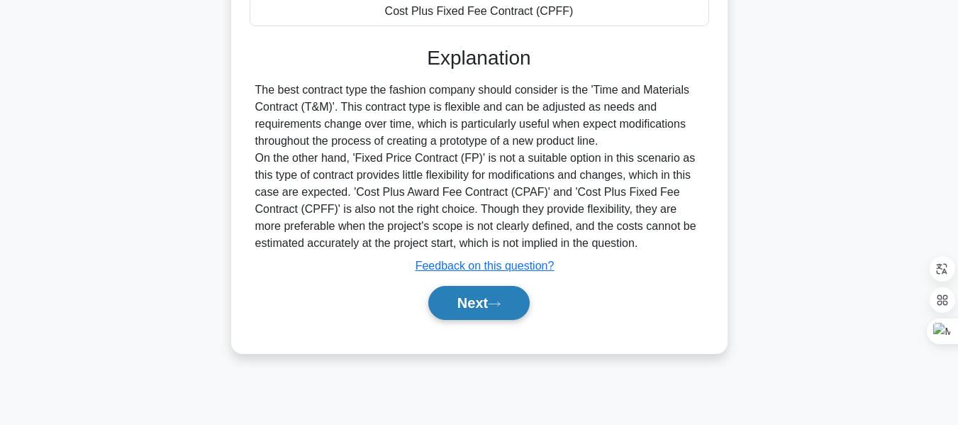
click at [498, 307] on icon at bounding box center [494, 304] width 13 height 8
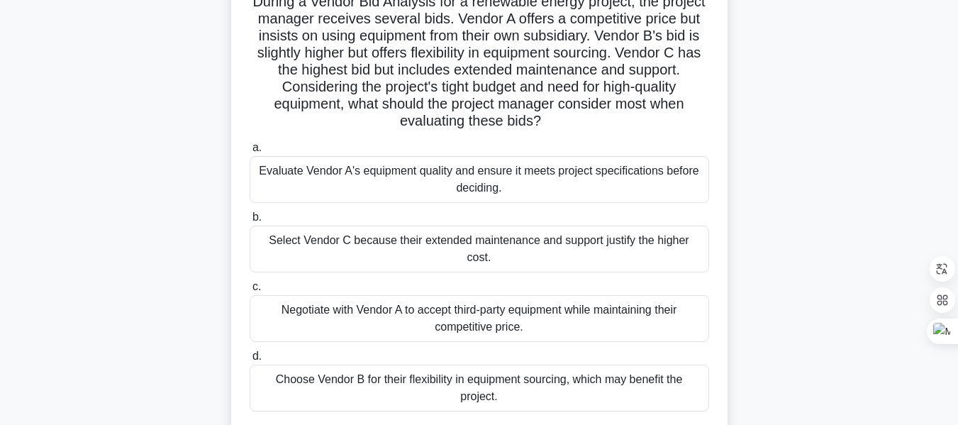
scroll to position [114, 0]
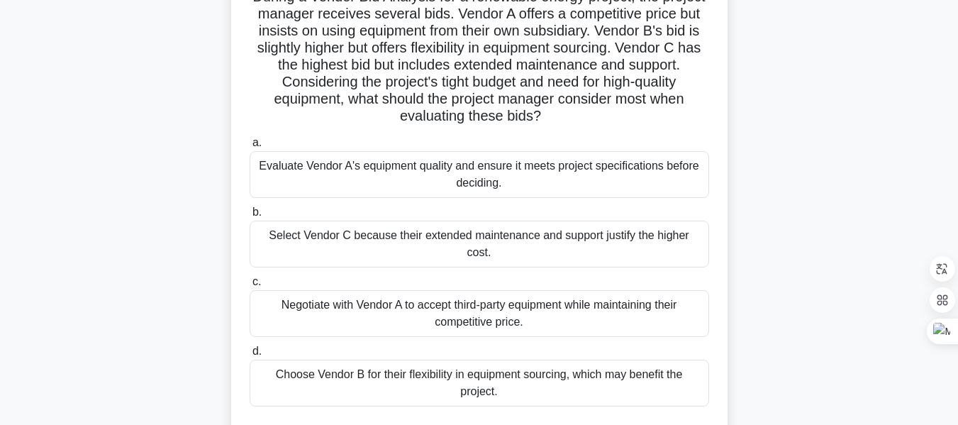
click at [498, 174] on div "Evaluate Vendor A's equipment quality and ensure it meets project specification…" at bounding box center [479, 174] width 459 height 47
click at [250, 147] on input "a. Evaluate Vendor A's equipment quality and ensure it meets project specificat…" at bounding box center [250, 142] width 0 height 9
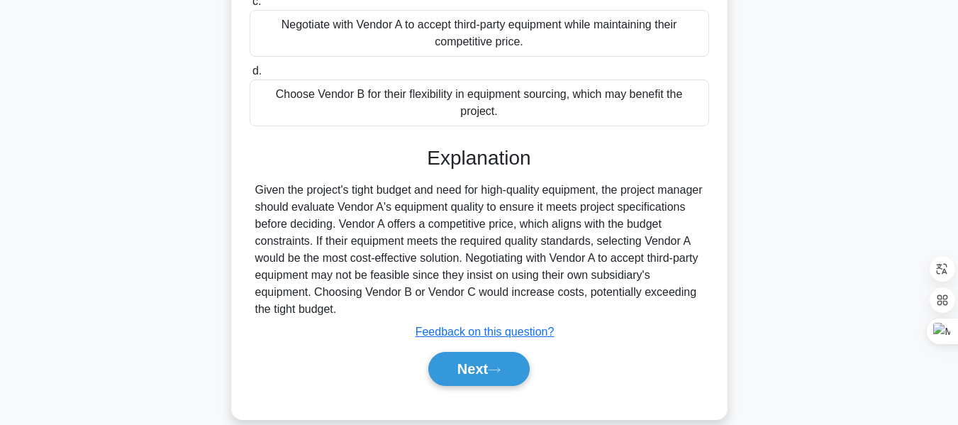
scroll to position [399, 0]
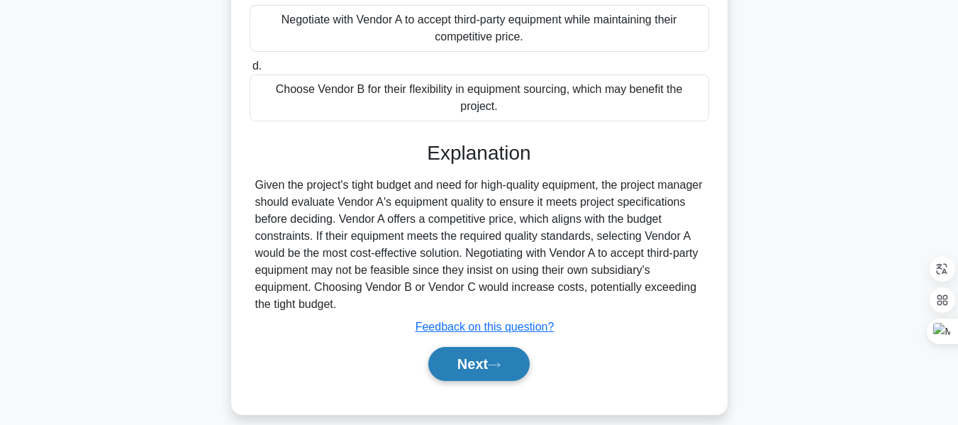
click at [478, 352] on button "Next" at bounding box center [478, 364] width 101 height 34
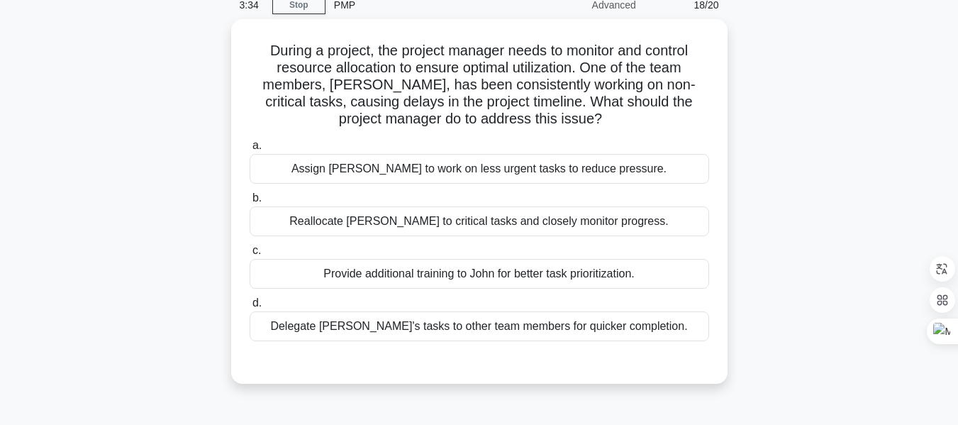
scroll to position [61, 0]
click at [517, 274] on div "Provide additional training to John for better task prioritization." at bounding box center [479, 273] width 459 height 30
click at [250, 254] on input "c. Provide additional training to John for better task prioritization." at bounding box center [250, 249] width 0 height 9
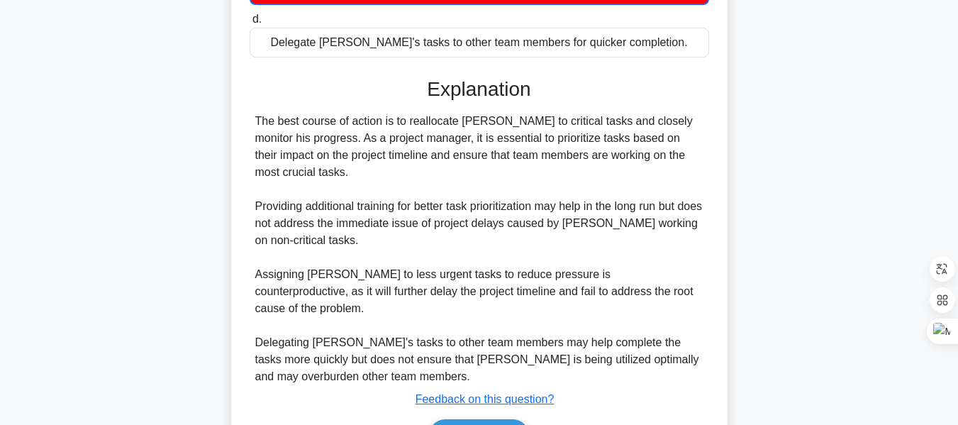
scroll to position [418, 0]
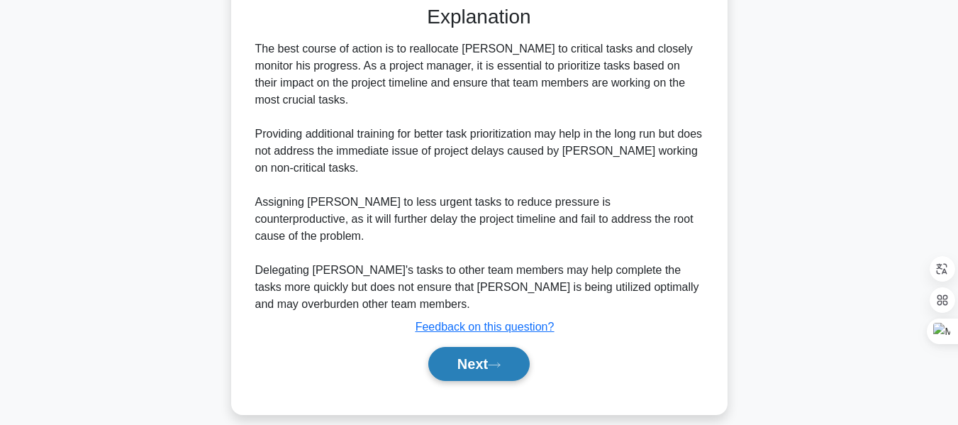
click at [486, 348] on button "Next" at bounding box center [478, 364] width 101 height 34
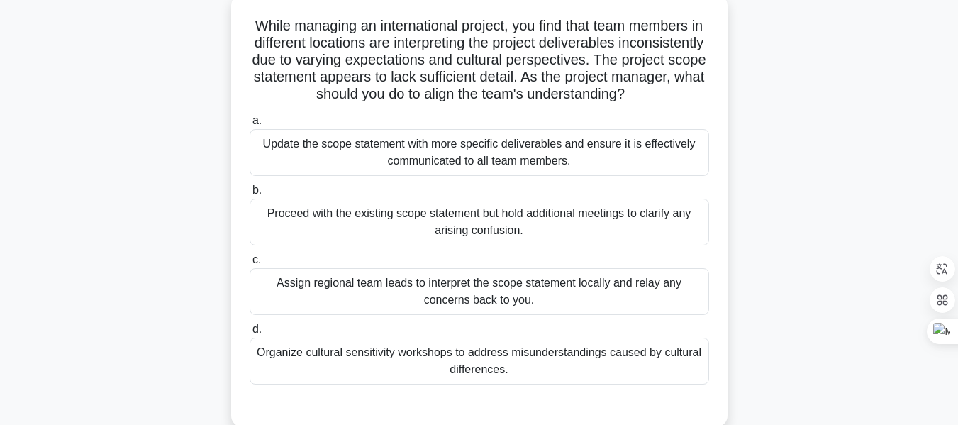
scroll to position [89, 0]
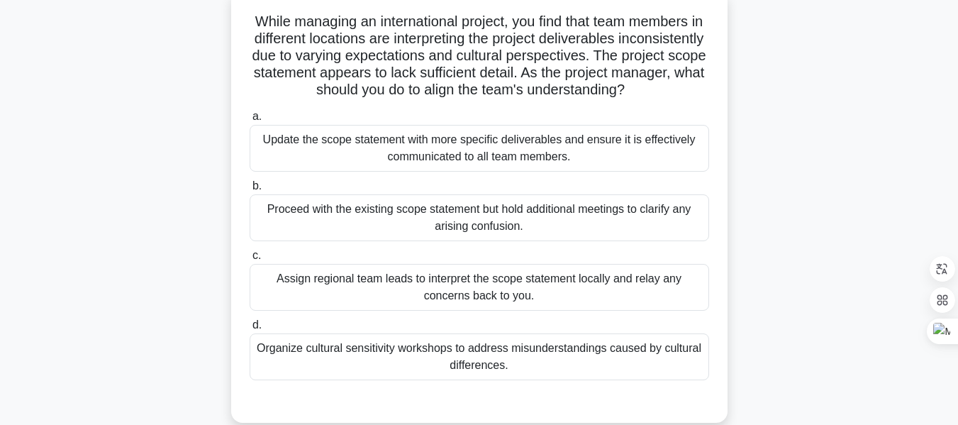
click at [464, 172] on div "Update the scope statement with more specific deliverables and ensure it is eff…" at bounding box center [479, 148] width 459 height 47
click at [250, 121] on input "a. Update the scope statement with more specific deliverables and ensure it is …" at bounding box center [250, 116] width 0 height 9
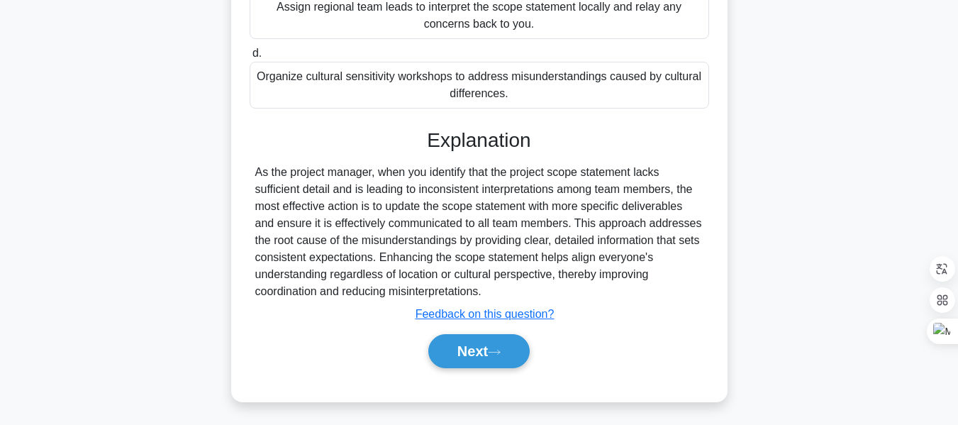
scroll to position [382, 0]
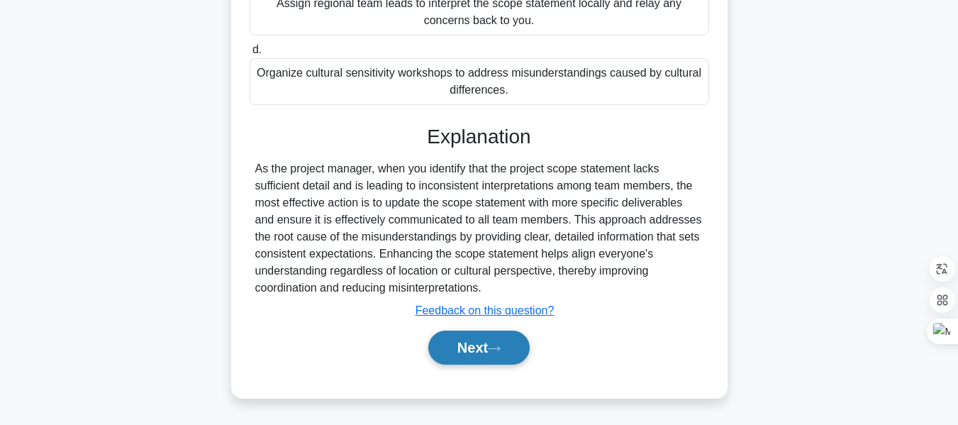
click at [464, 355] on button "Next" at bounding box center [478, 347] width 101 height 34
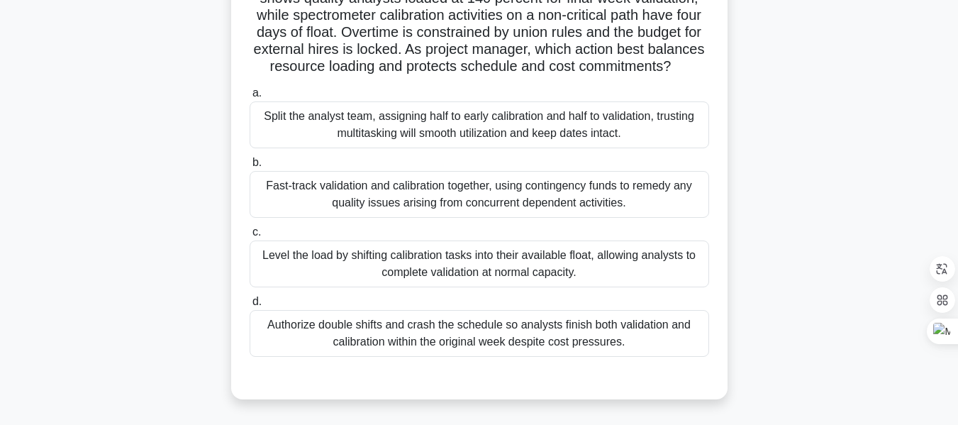
scroll to position [142, 0]
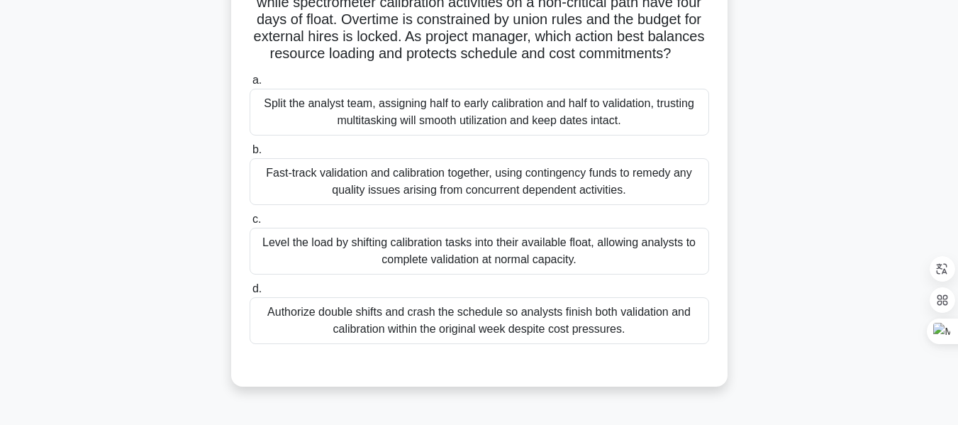
click at [473, 263] on div "Level the load by shifting calibration tasks into their available float, allowi…" at bounding box center [479, 251] width 459 height 47
click at [250, 224] on input "c. Level the load by shifting calibration tasks into their available float, all…" at bounding box center [250, 219] width 0 height 9
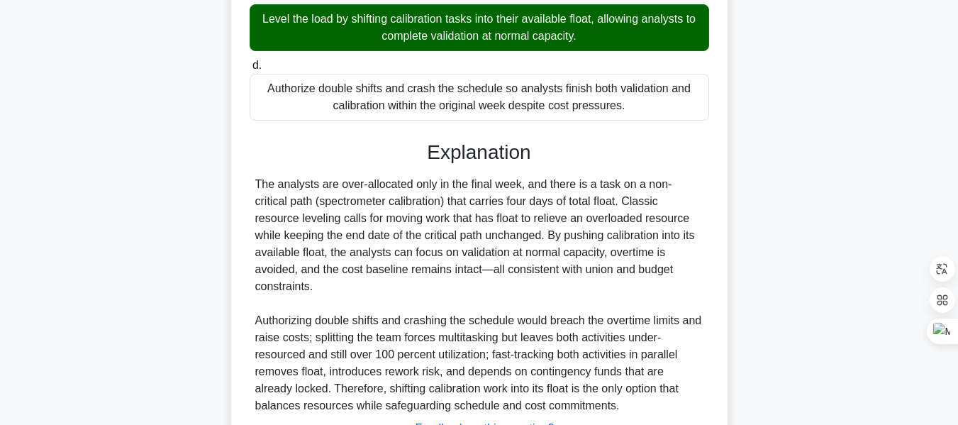
scroll to position [501, 0]
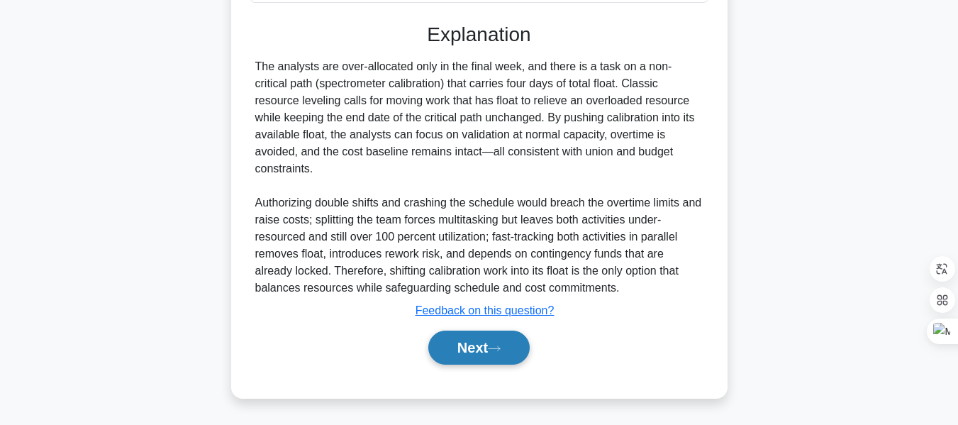
click at [489, 344] on button "Next" at bounding box center [478, 347] width 101 height 34
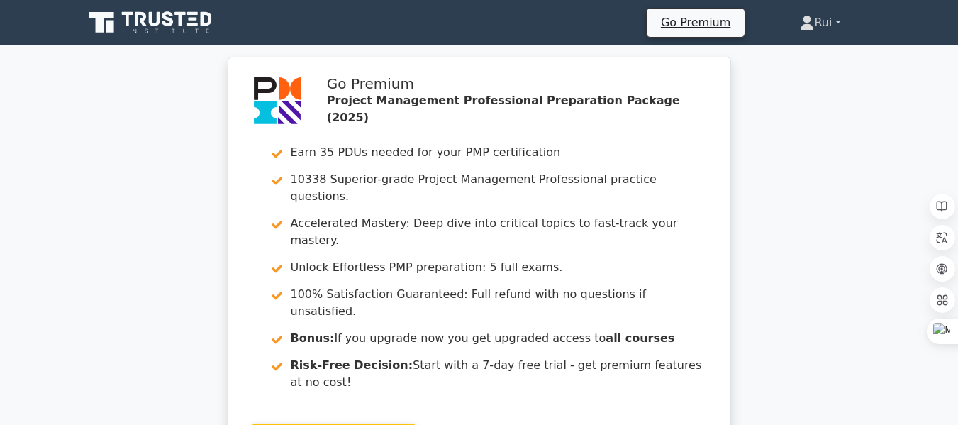
click at [814, 19] on link "Rui" at bounding box center [820, 23] width 108 height 28
click at [824, 22] on link "Rui" at bounding box center [820, 23] width 108 height 28
click at [814, 23] on link "Rui" at bounding box center [820, 23] width 108 height 28
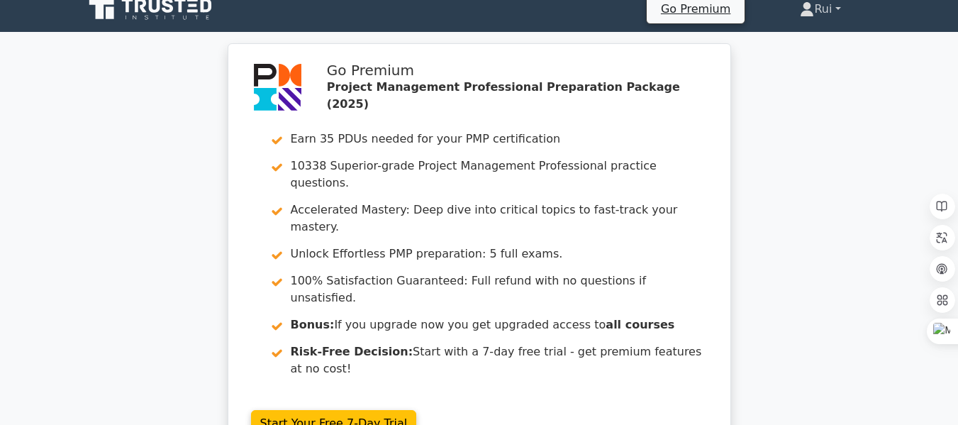
click at [842, 11] on link "Rui" at bounding box center [820, 9] width 108 height 28
click at [836, 8] on link "Rui" at bounding box center [820, 9] width 108 height 28
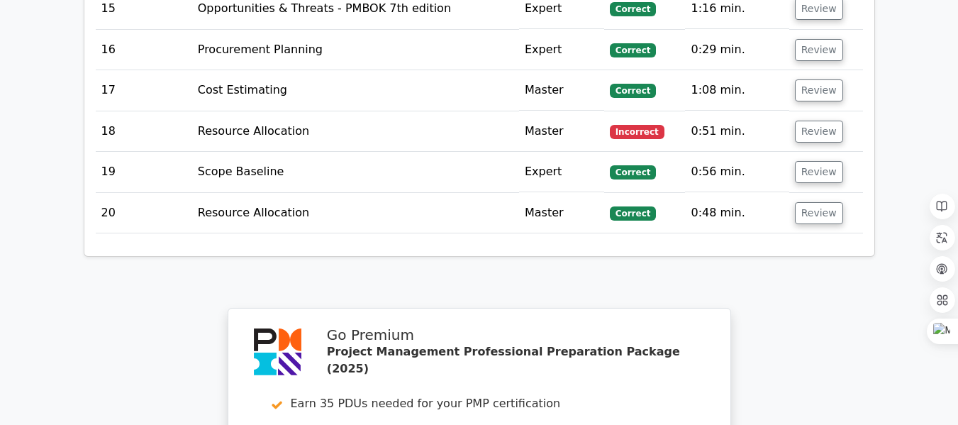
scroll to position [3455, 0]
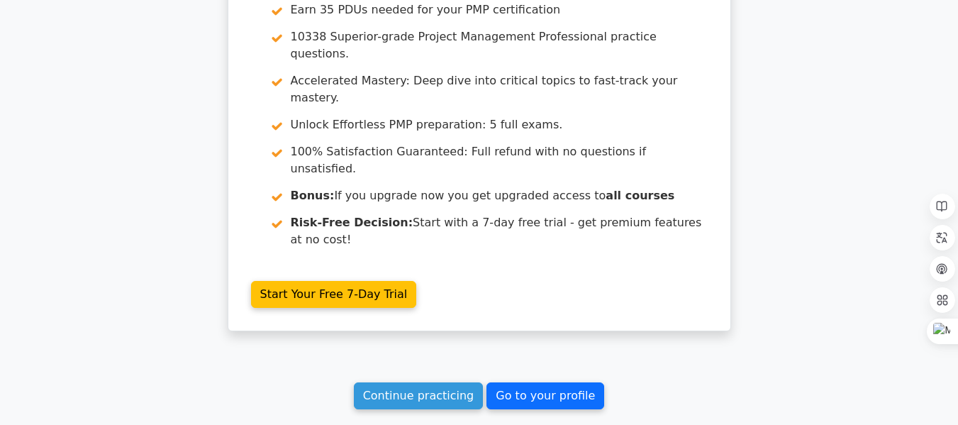
click at [550, 382] on link "Go to your profile" at bounding box center [545, 395] width 118 height 27
